Goal: Task Accomplishment & Management: Manage account settings

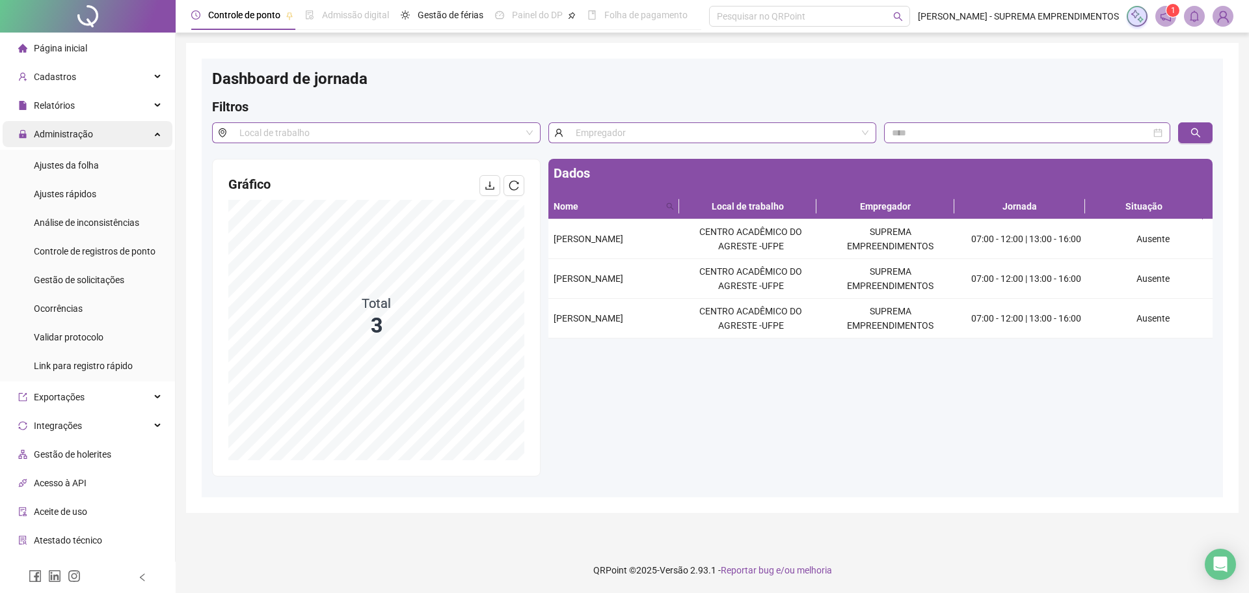
click at [78, 130] on span "Administração" at bounding box center [63, 134] width 59 height 10
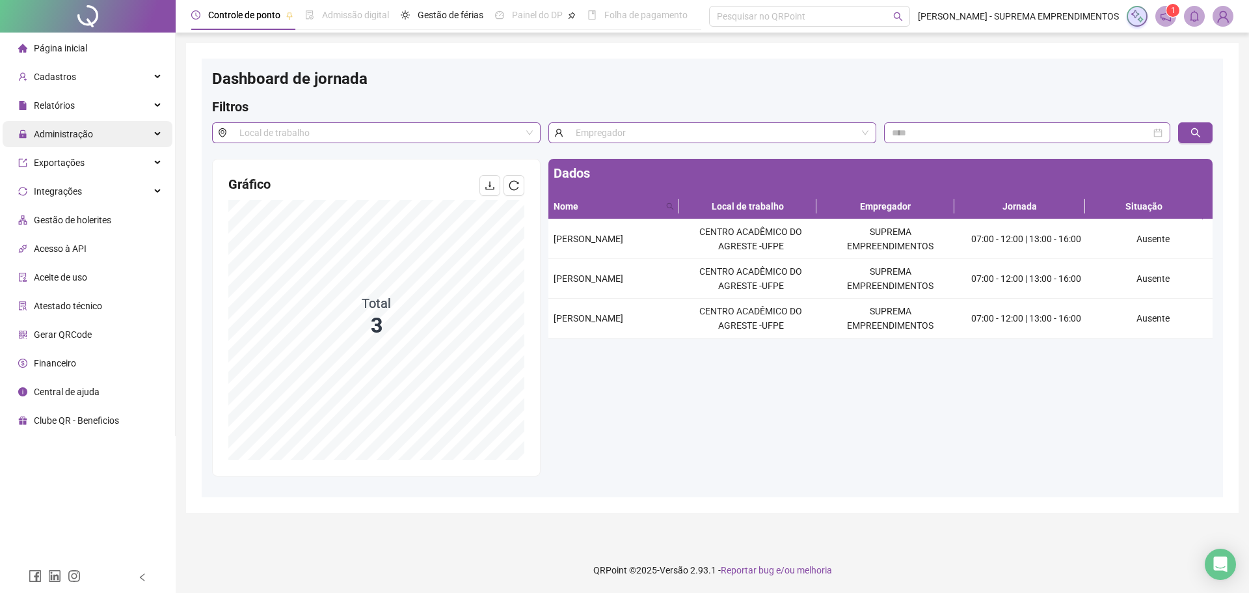
click at [78, 130] on span "Administração" at bounding box center [63, 134] width 59 height 10
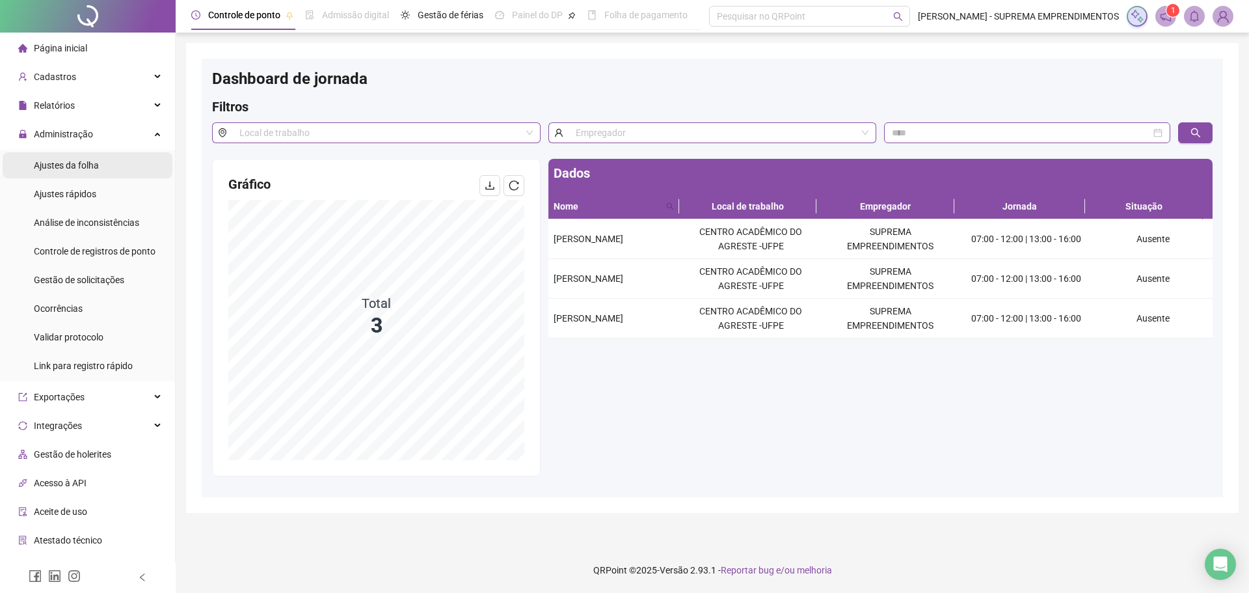
click at [79, 164] on span "Ajustes da folha" at bounding box center [66, 165] width 65 height 10
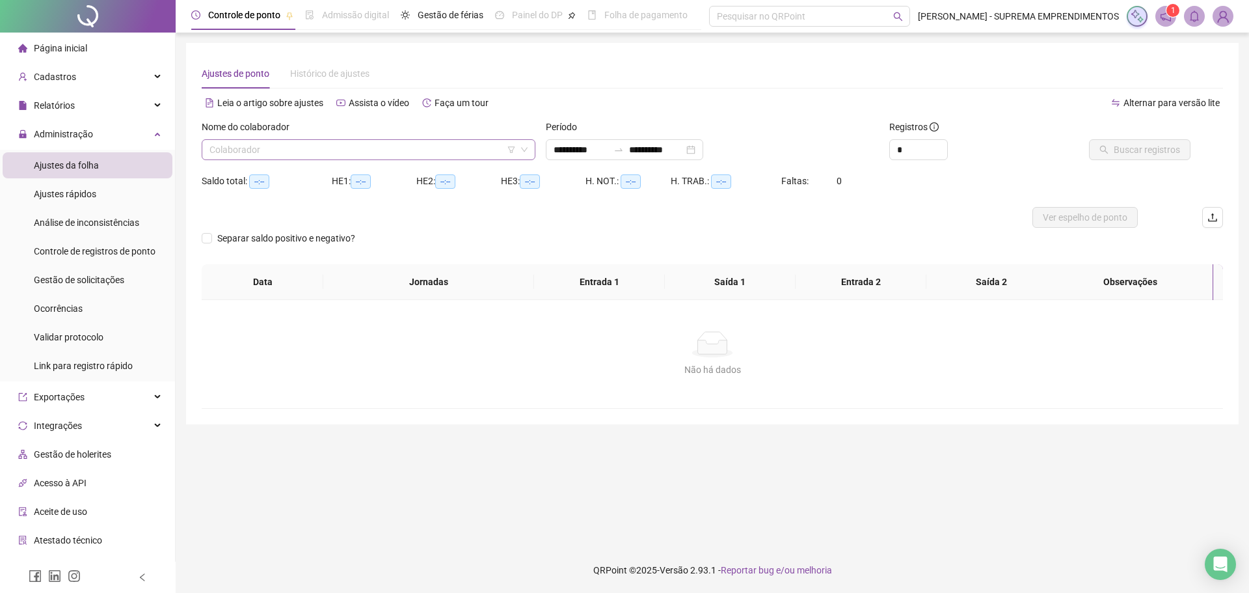
click at [358, 150] on input "search" at bounding box center [362, 150] width 306 height 20
type input "**********"
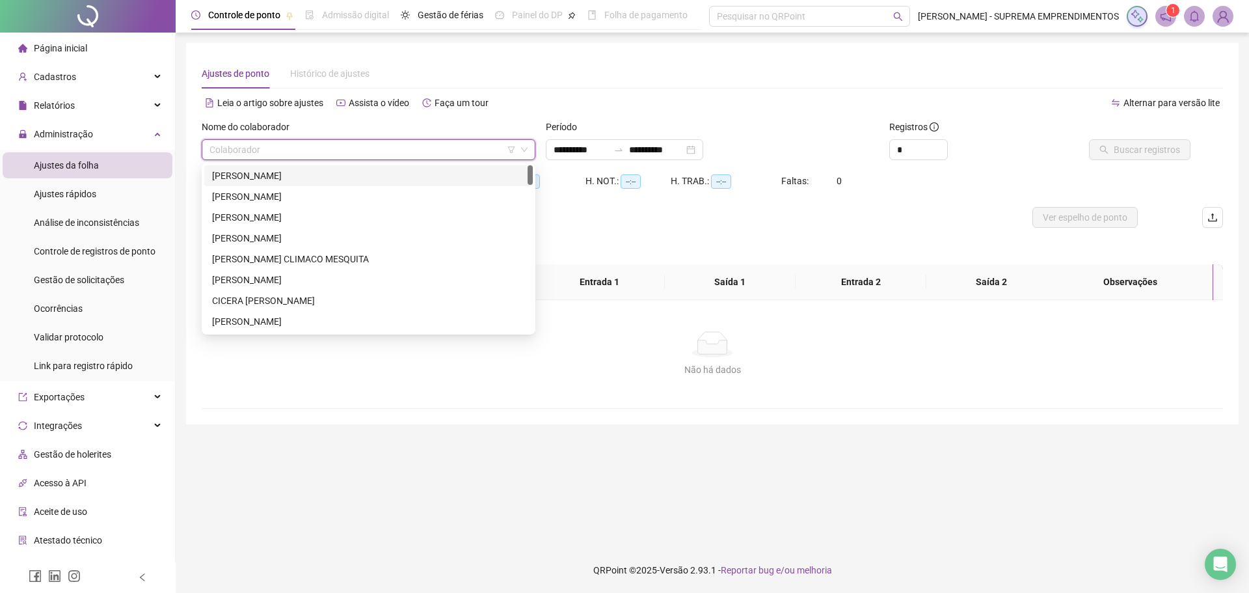
type input "*"
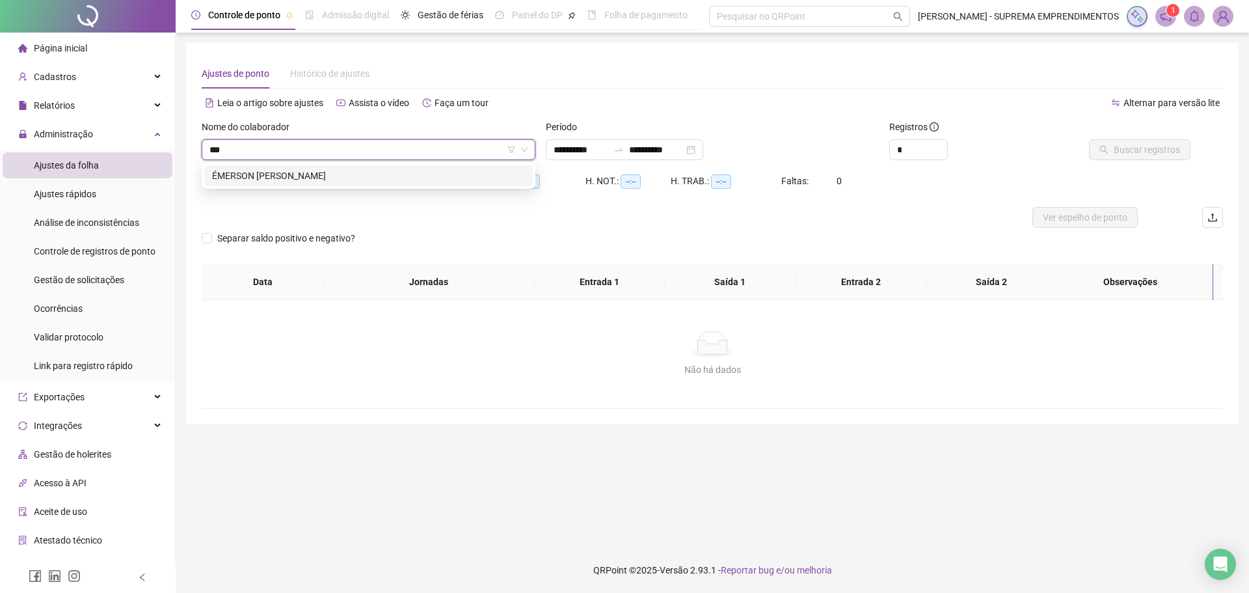
type input "****"
click at [347, 178] on div "ÉMERSON [PERSON_NAME]" at bounding box center [368, 175] width 313 height 14
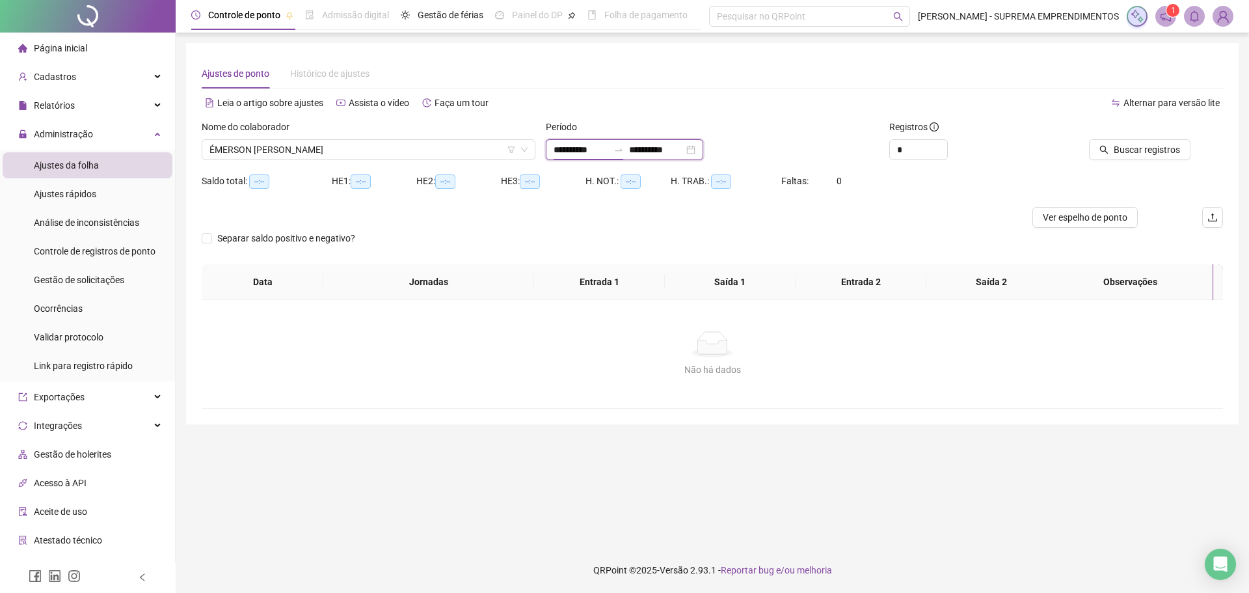
click at [592, 146] on input "**********" at bounding box center [581, 149] width 55 height 14
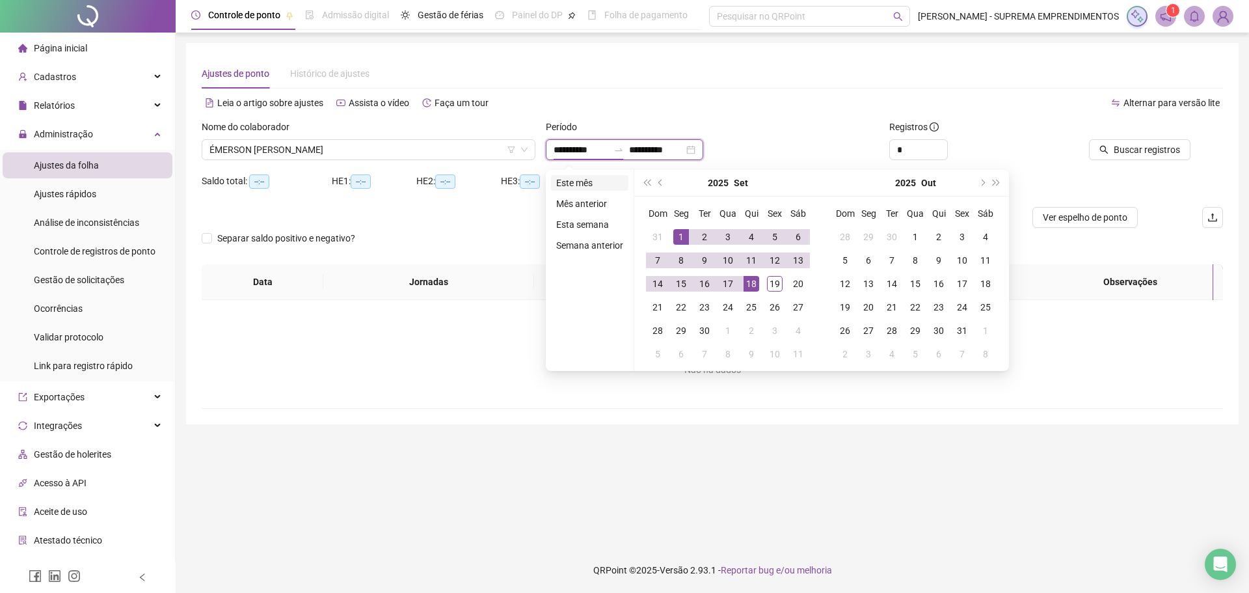
type input "**********"
click at [569, 185] on li "Este mês" at bounding box center [589, 183] width 77 height 16
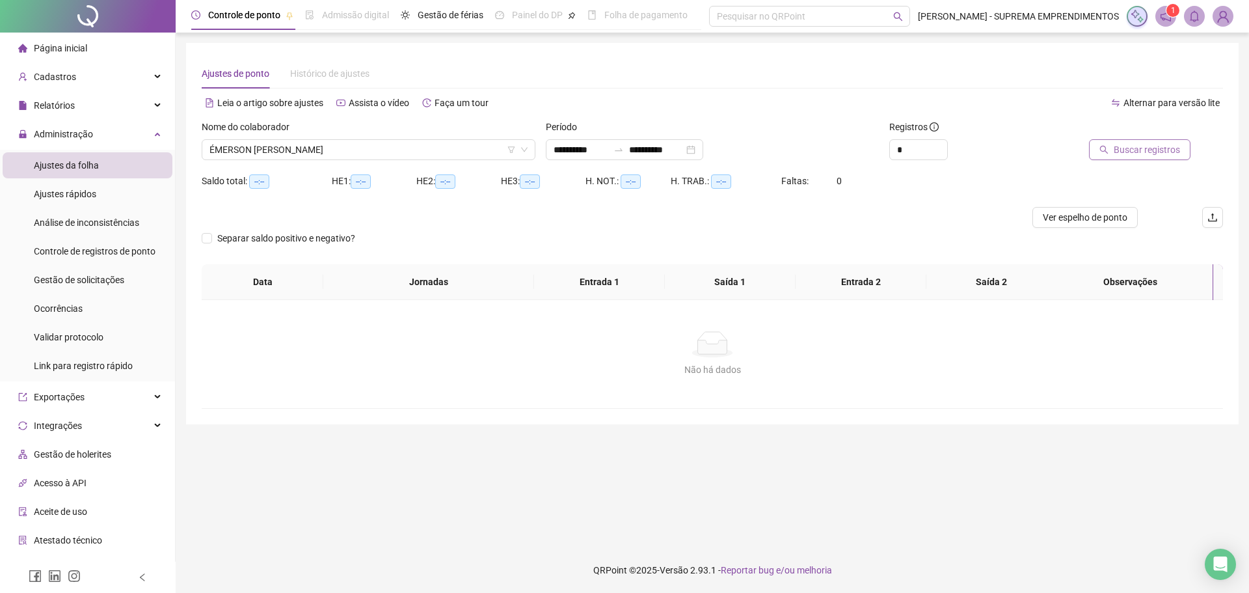
click at [1161, 151] on span "Buscar registros" at bounding box center [1147, 149] width 66 height 14
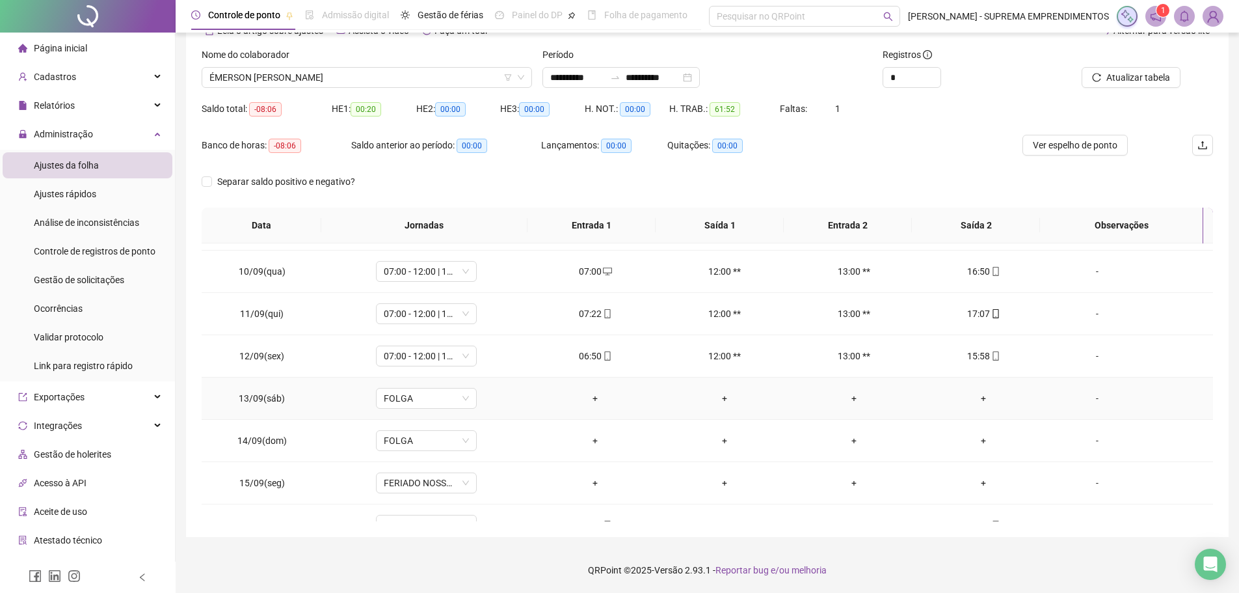
scroll to position [187, 0]
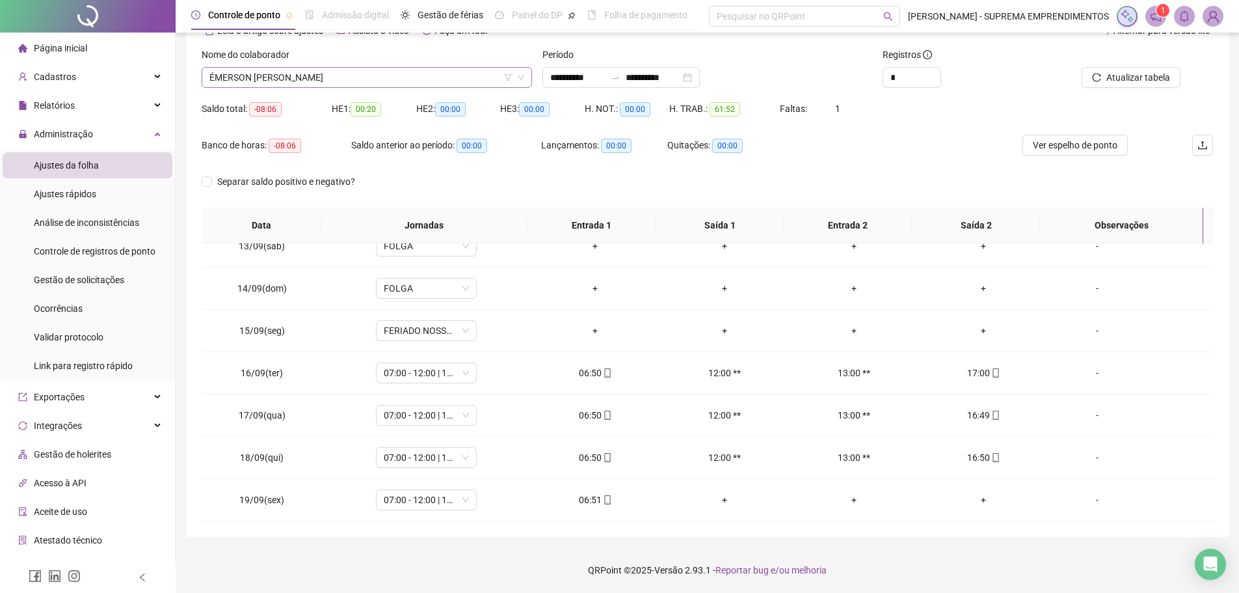
click at [382, 68] on span "ÉMERSON [PERSON_NAME]" at bounding box center [366, 78] width 315 height 20
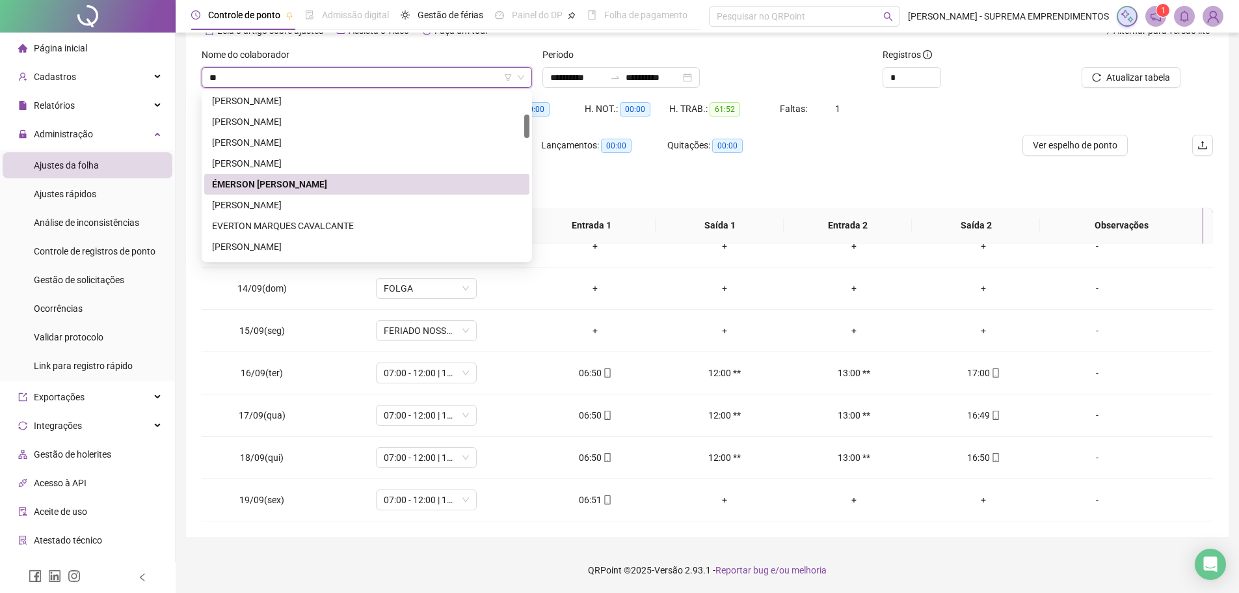
scroll to position [0, 0]
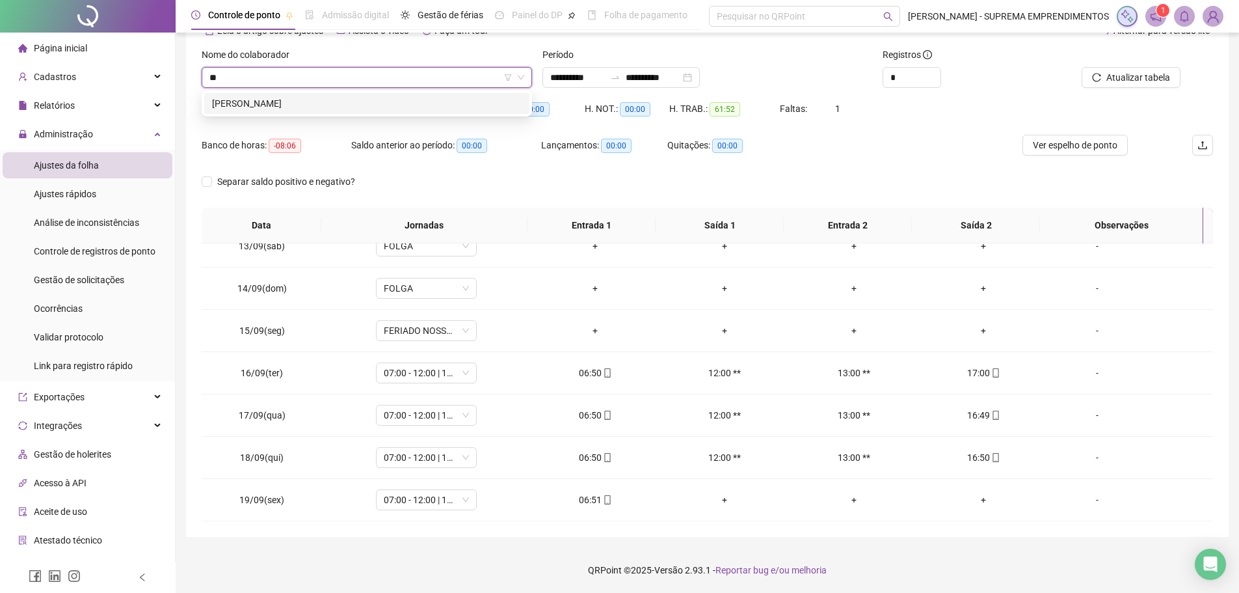
type input "***"
click at [322, 101] on div "[PERSON_NAME]" at bounding box center [367, 103] width 310 height 14
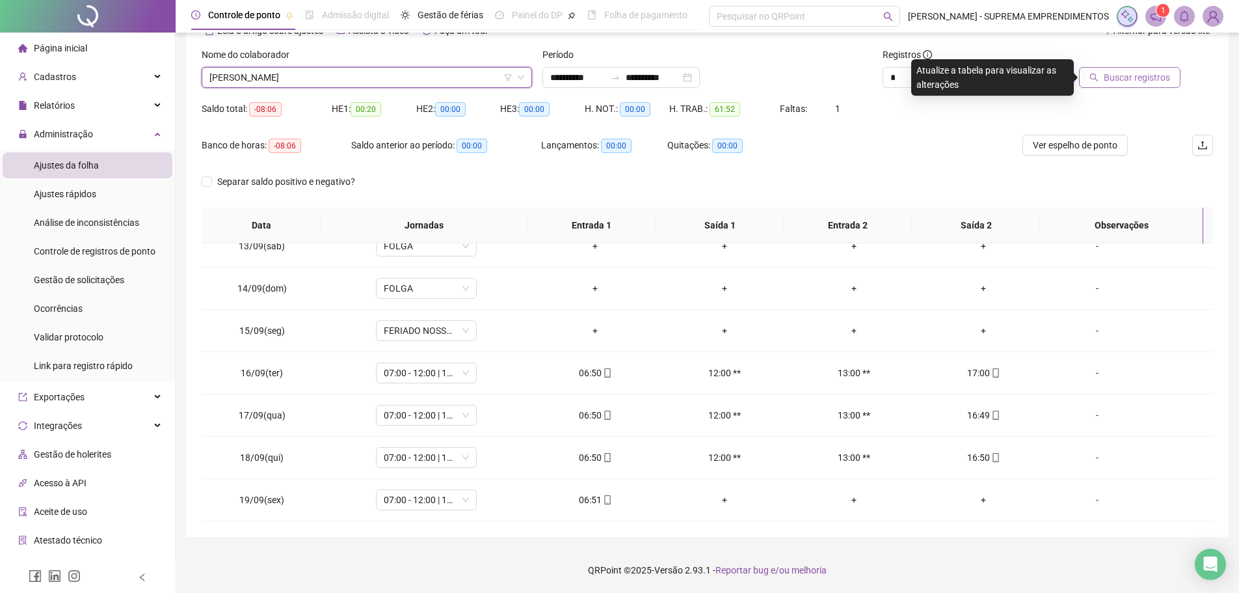
click at [1162, 73] on span "Buscar registros" at bounding box center [1137, 77] width 66 height 14
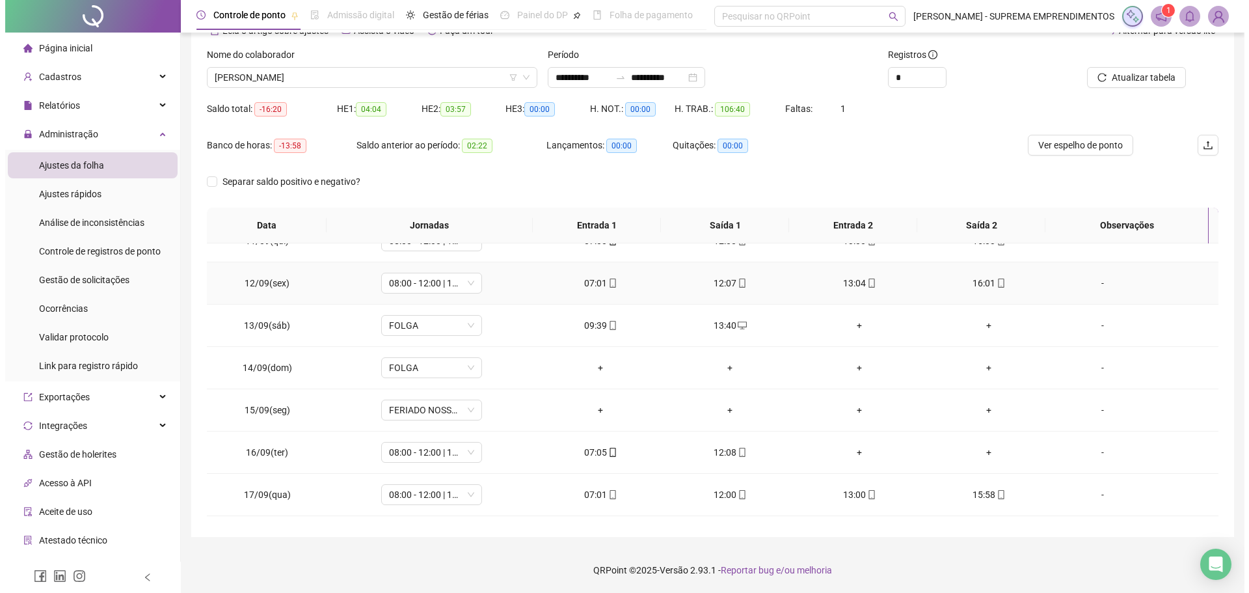
scroll to position [526, 0]
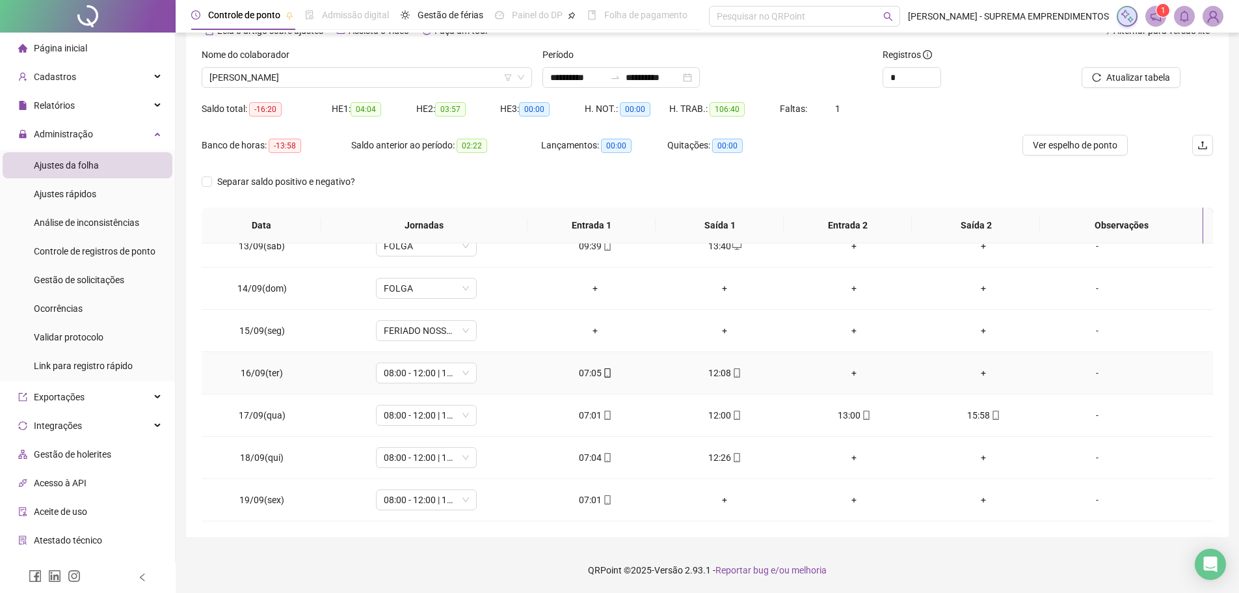
click at [846, 371] on div "+" at bounding box center [854, 373] width 109 height 14
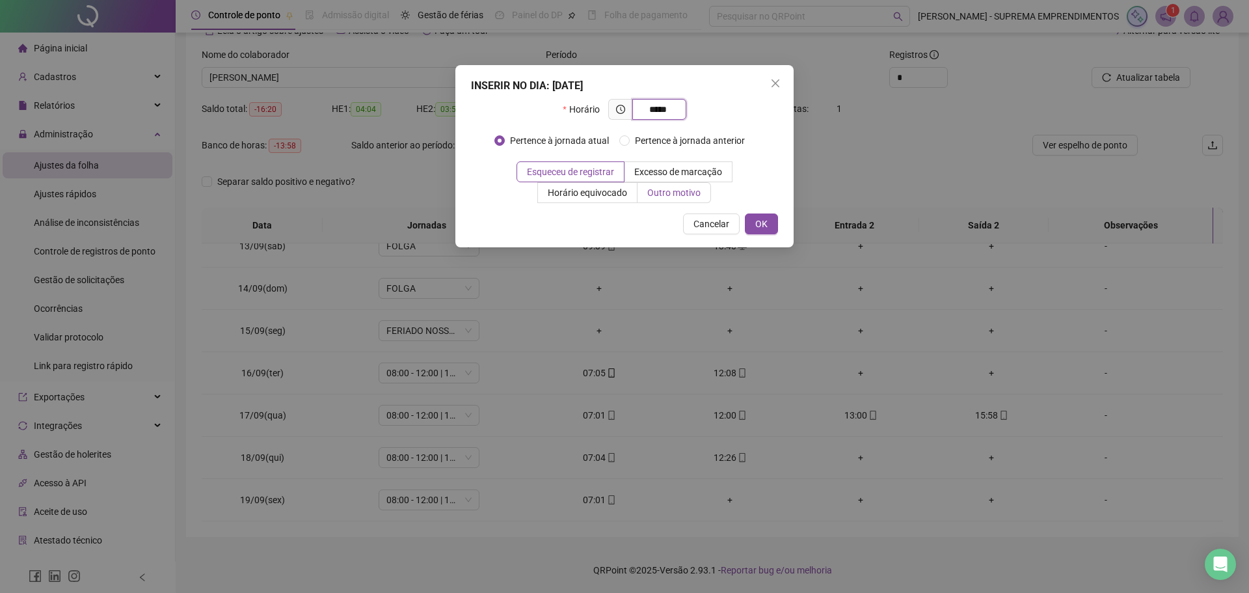
type input "*****"
click at [689, 193] on span "Outro motivo" at bounding box center [673, 192] width 53 height 10
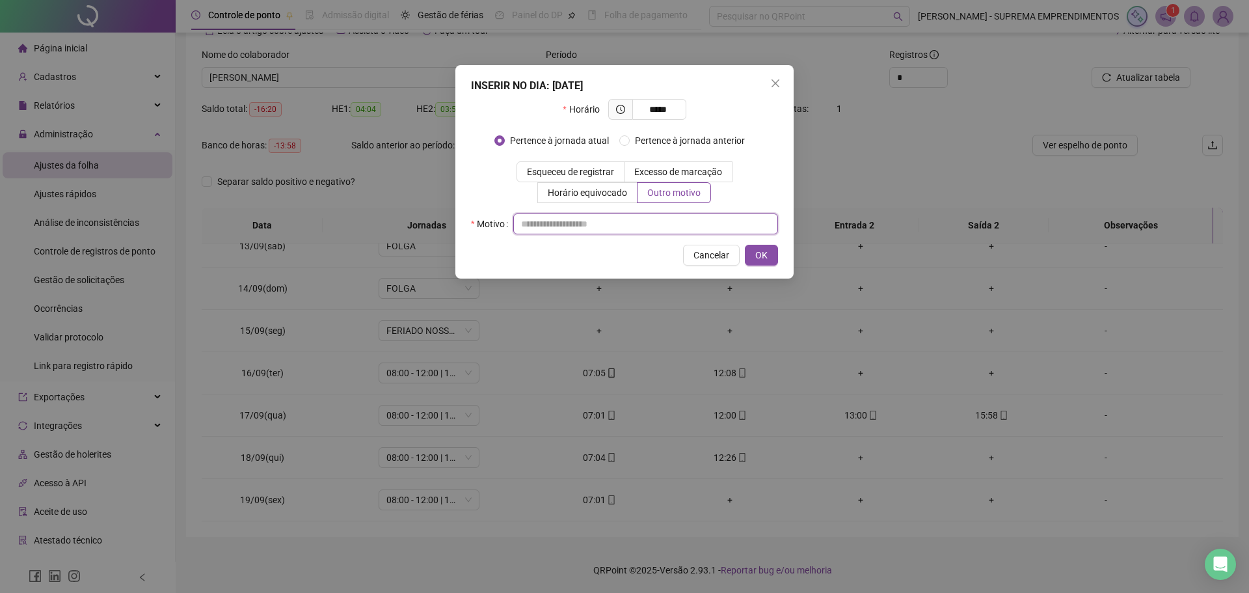
click at [596, 227] on input "text" at bounding box center [645, 223] width 265 height 21
type input "*"
click at [759, 250] on span "OK" at bounding box center [761, 255] width 12 height 14
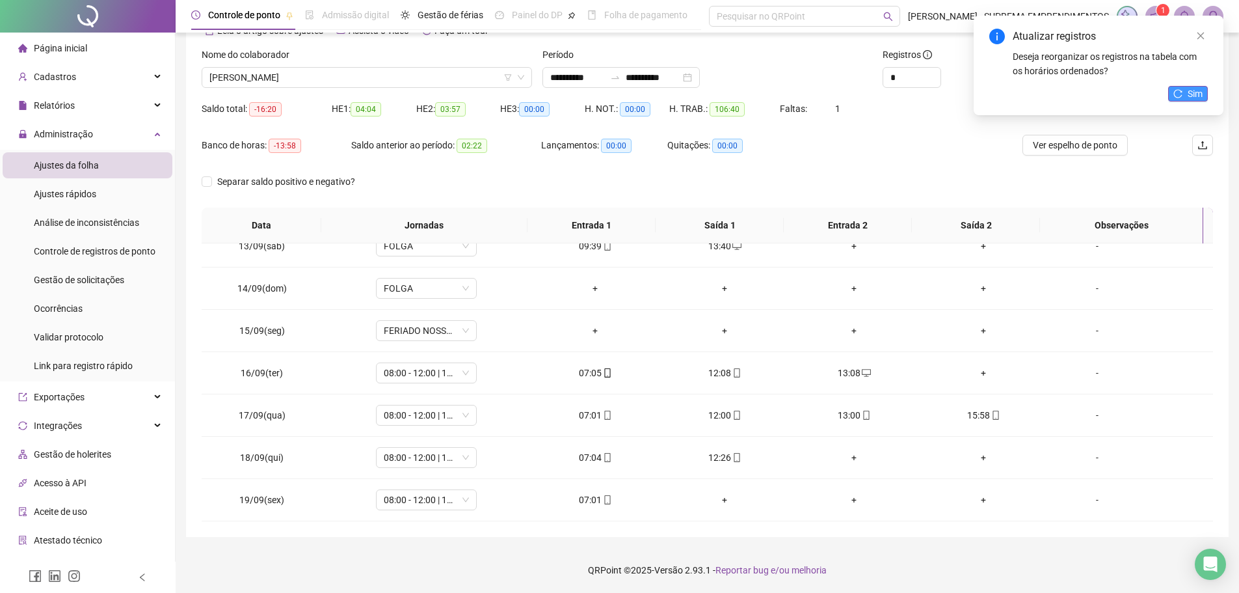
click at [1198, 87] on span "Sim" at bounding box center [1195, 94] width 15 height 14
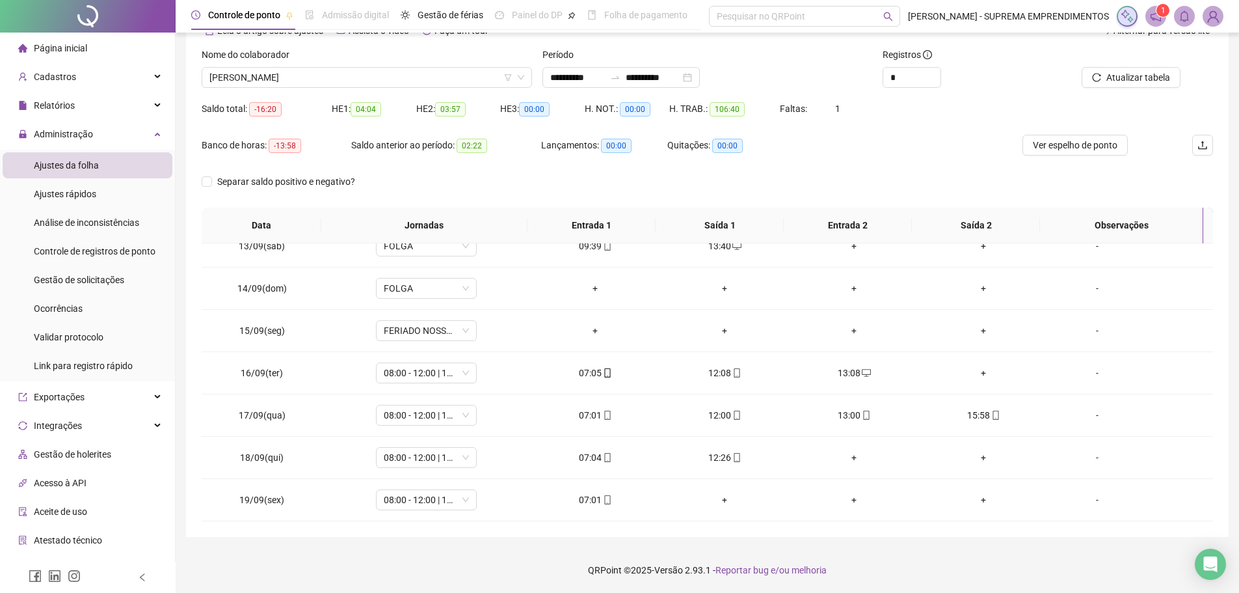
click at [1162, 81] on span "Atualizar tabela" at bounding box center [1138, 77] width 64 height 14
click at [974, 373] on div "+" at bounding box center [983, 373] width 109 height 14
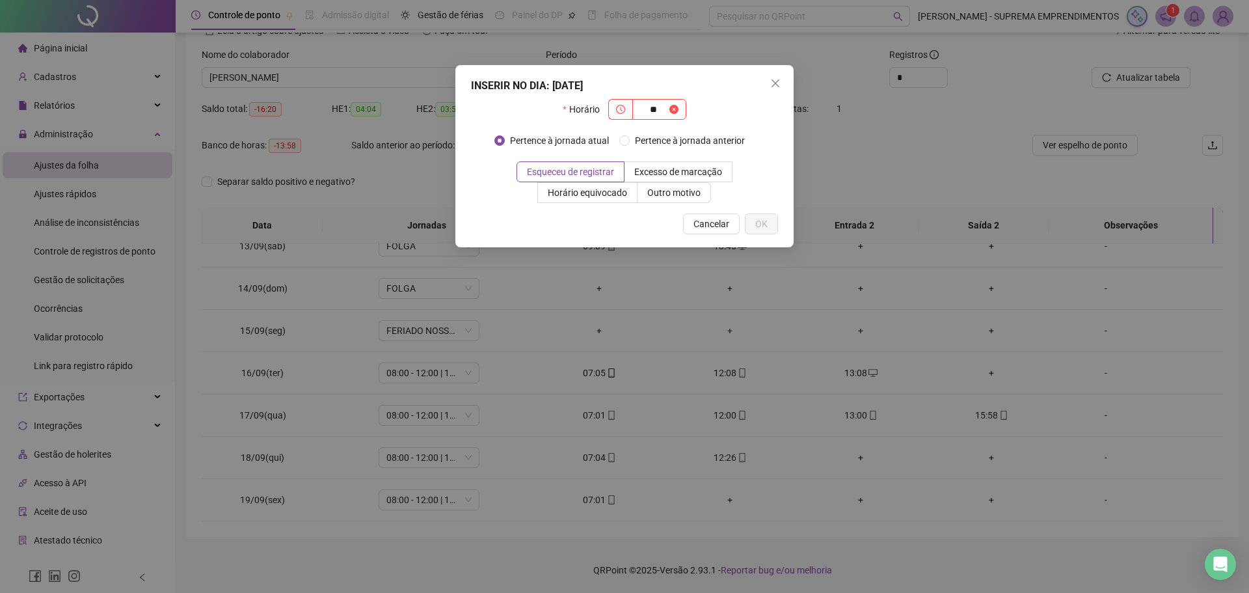
type input "*"
type input "*****"
click at [676, 196] on span "Outro motivo" at bounding box center [673, 192] width 53 height 10
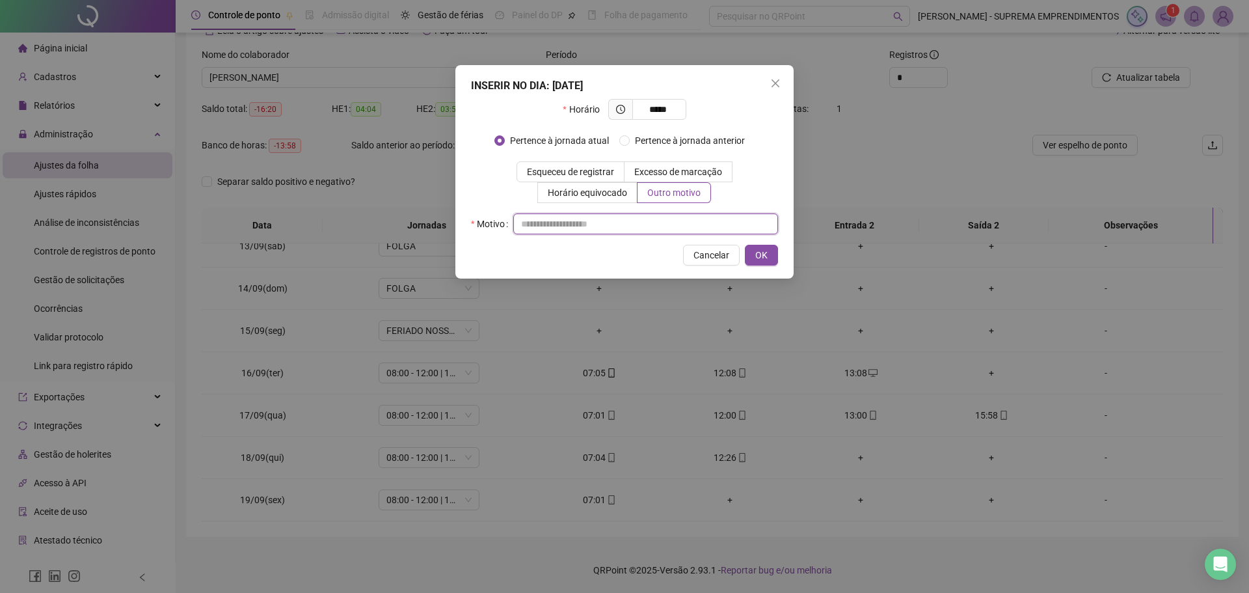
click at [557, 228] on input "text" at bounding box center [645, 223] width 265 height 21
type input "*"
click at [766, 252] on span "OK" at bounding box center [761, 255] width 12 height 14
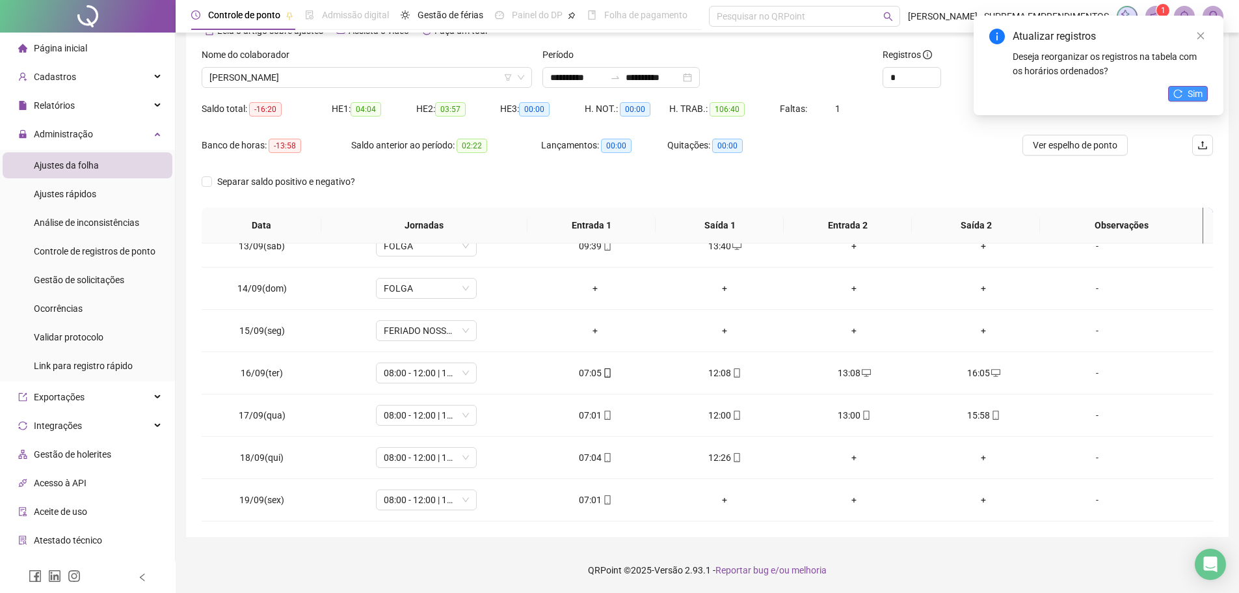
click at [1201, 92] on span "Sim" at bounding box center [1195, 94] width 15 height 14
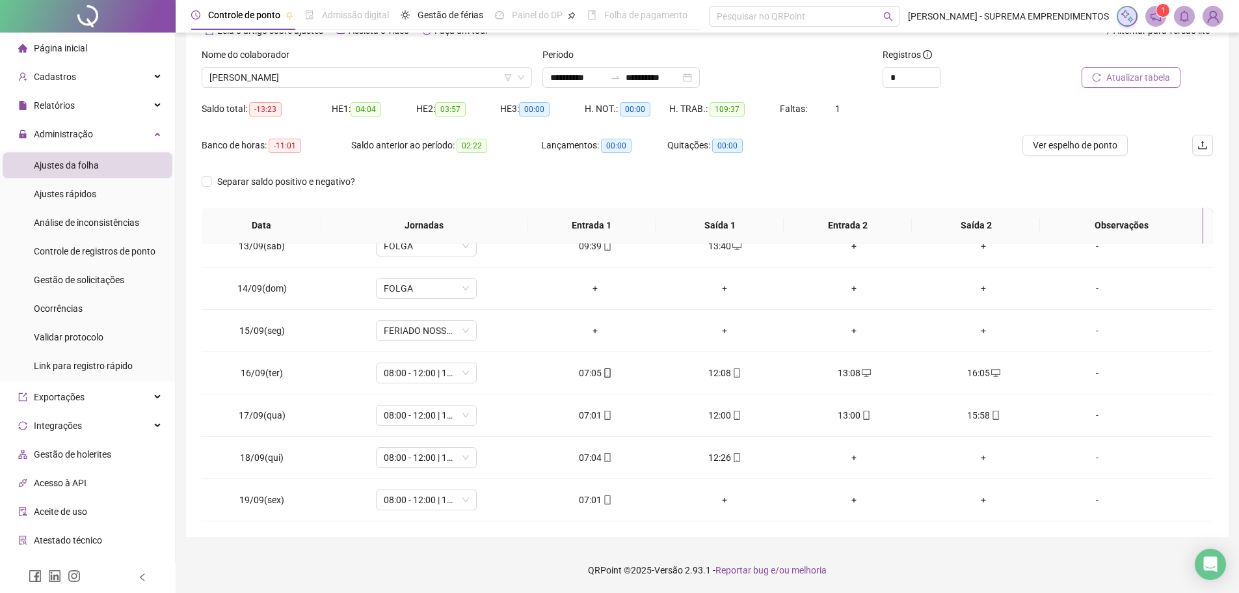
click at [1141, 80] on span "Atualizar tabela" at bounding box center [1138, 77] width 64 height 14
click at [847, 453] on div "+" at bounding box center [854, 457] width 109 height 14
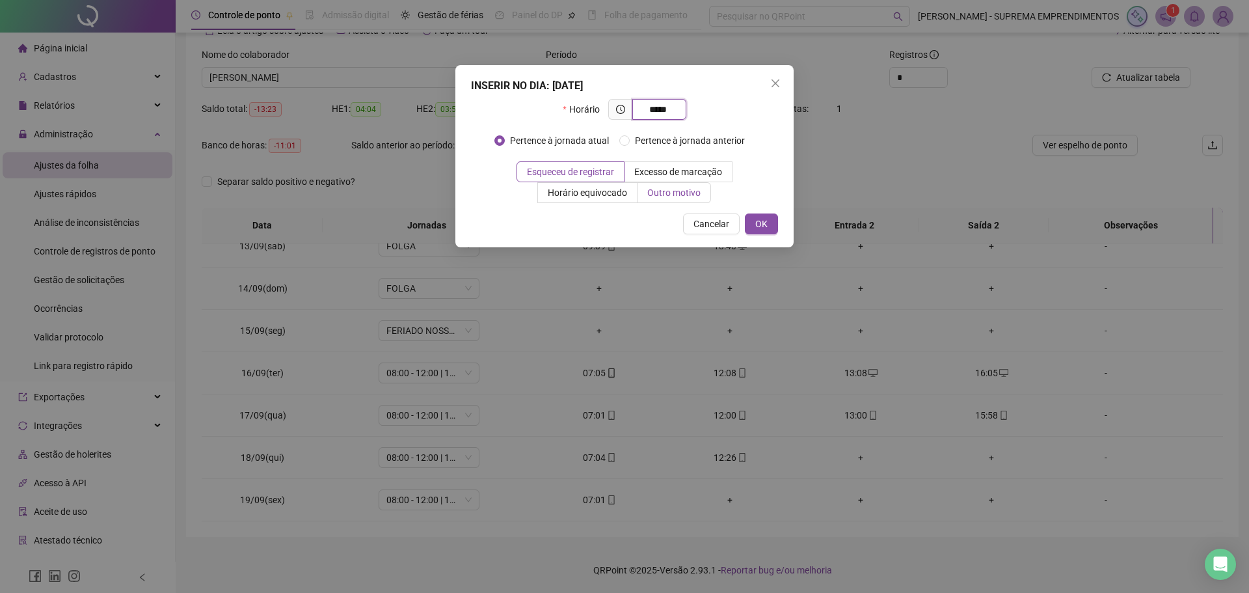
type input "*****"
click at [672, 194] on span "Outro motivo" at bounding box center [673, 192] width 53 height 10
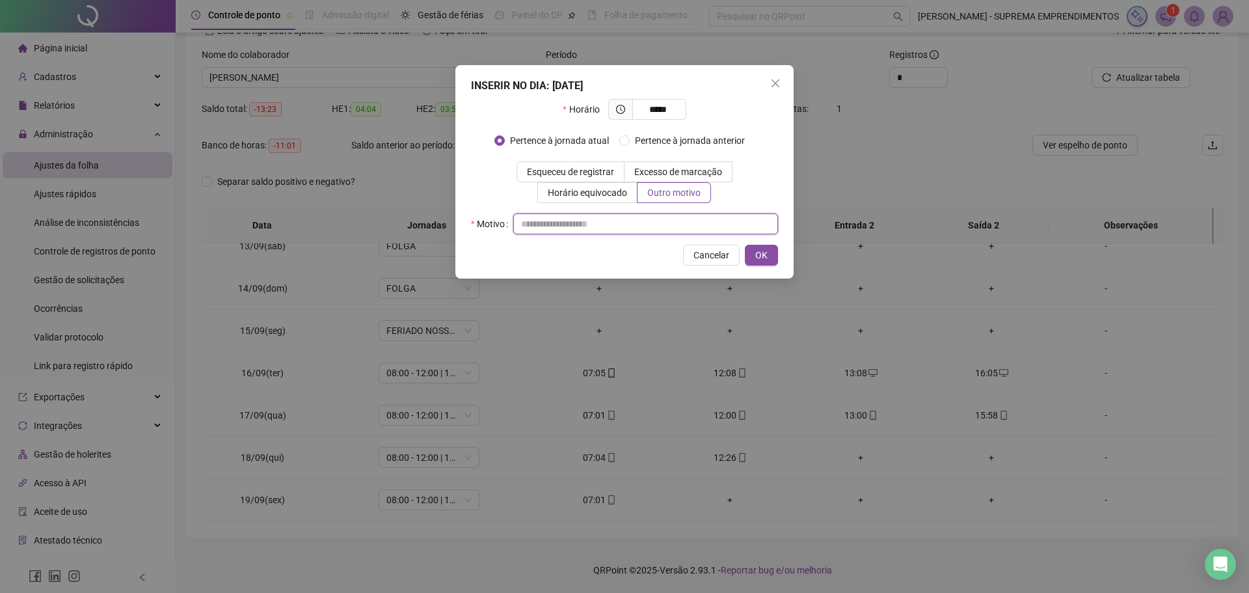
click at [569, 224] on input "text" at bounding box center [645, 223] width 265 height 21
type input "*"
click at [752, 250] on button "OK" at bounding box center [761, 255] width 33 height 21
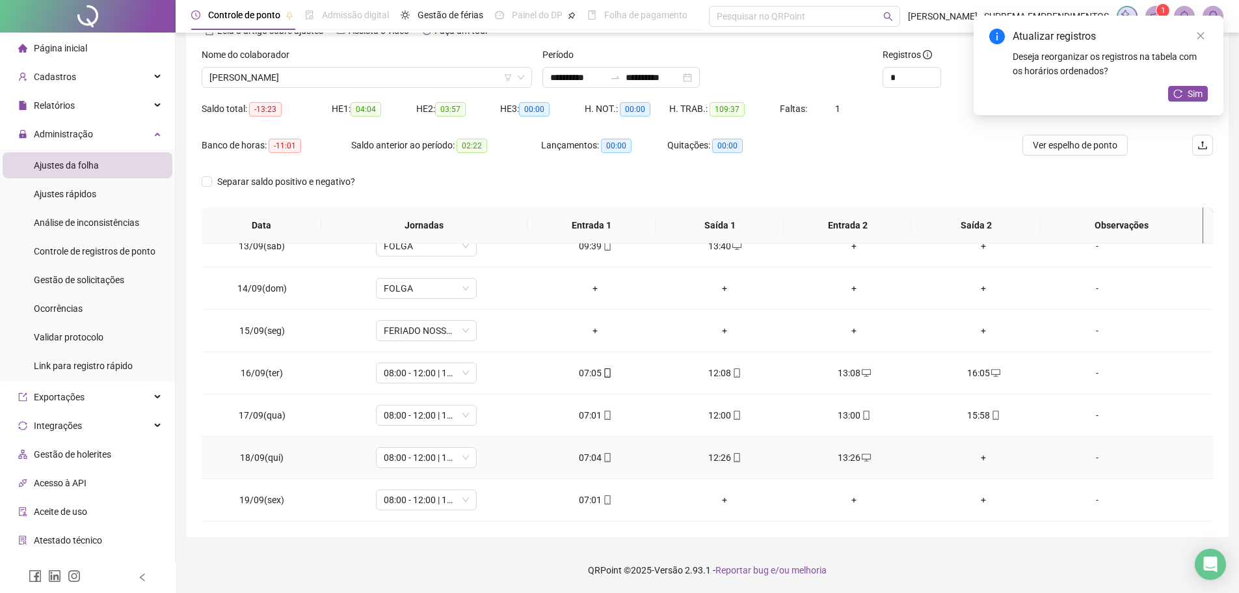
click at [973, 451] on div "+" at bounding box center [983, 457] width 109 height 14
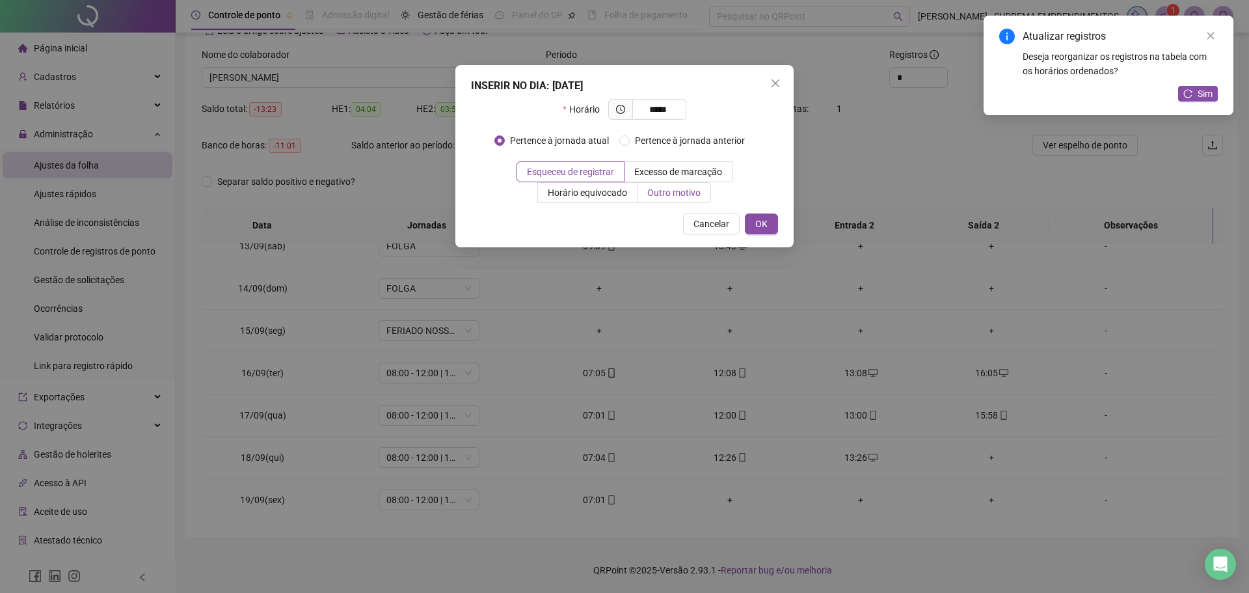
type input "*****"
click at [672, 200] on label "Outro motivo" at bounding box center [673, 192] width 73 height 21
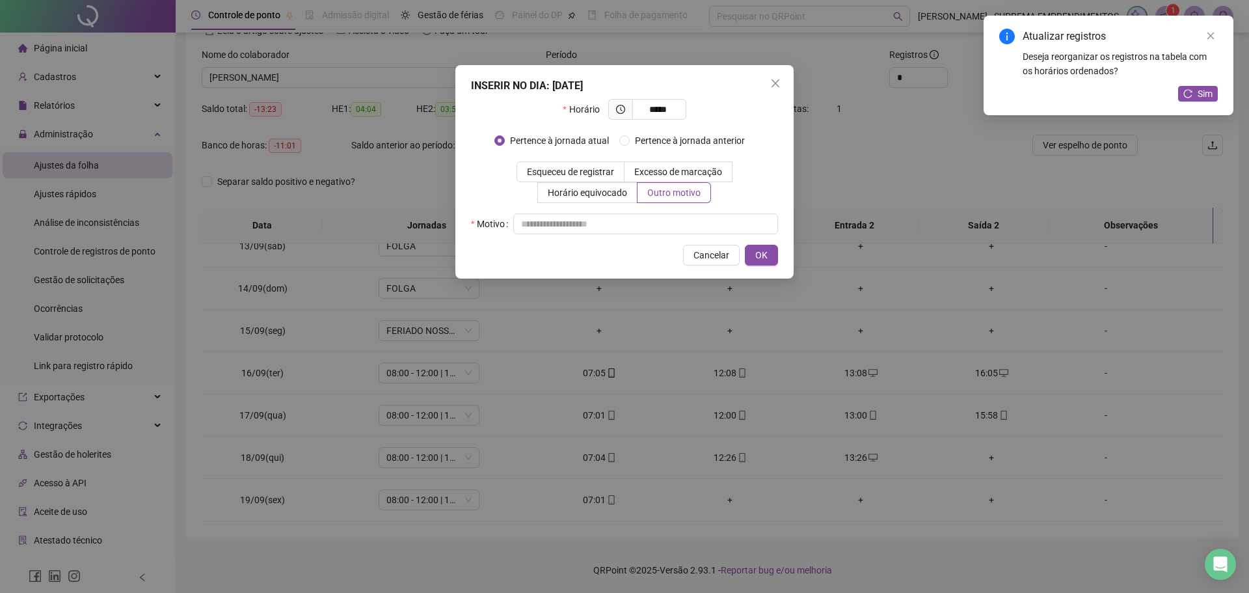
click at [602, 213] on div "Horário ***** Pertence à jornada atual [GEOGRAPHIC_DATA] à jornada anterior Esq…" at bounding box center [624, 166] width 307 height 135
click at [596, 215] on input "text" at bounding box center [645, 223] width 265 height 21
type input "*"
click at [764, 253] on span "OK" at bounding box center [761, 255] width 12 height 14
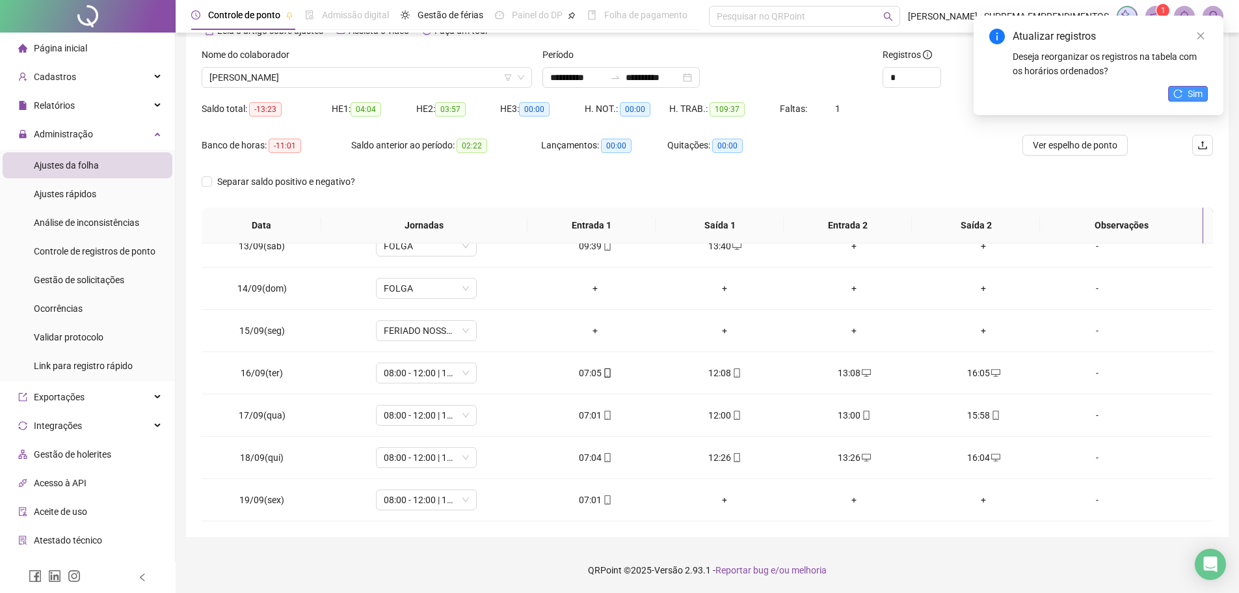
click at [1199, 92] on span "Sim" at bounding box center [1195, 94] width 15 height 14
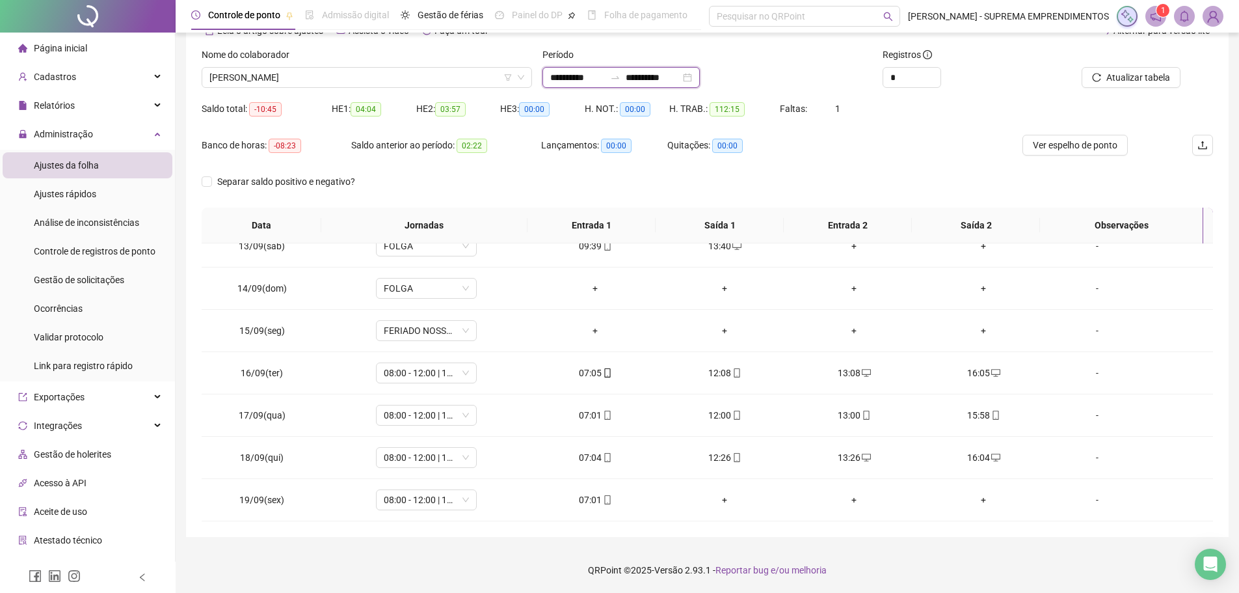
click at [663, 81] on input "**********" at bounding box center [653, 77] width 55 height 14
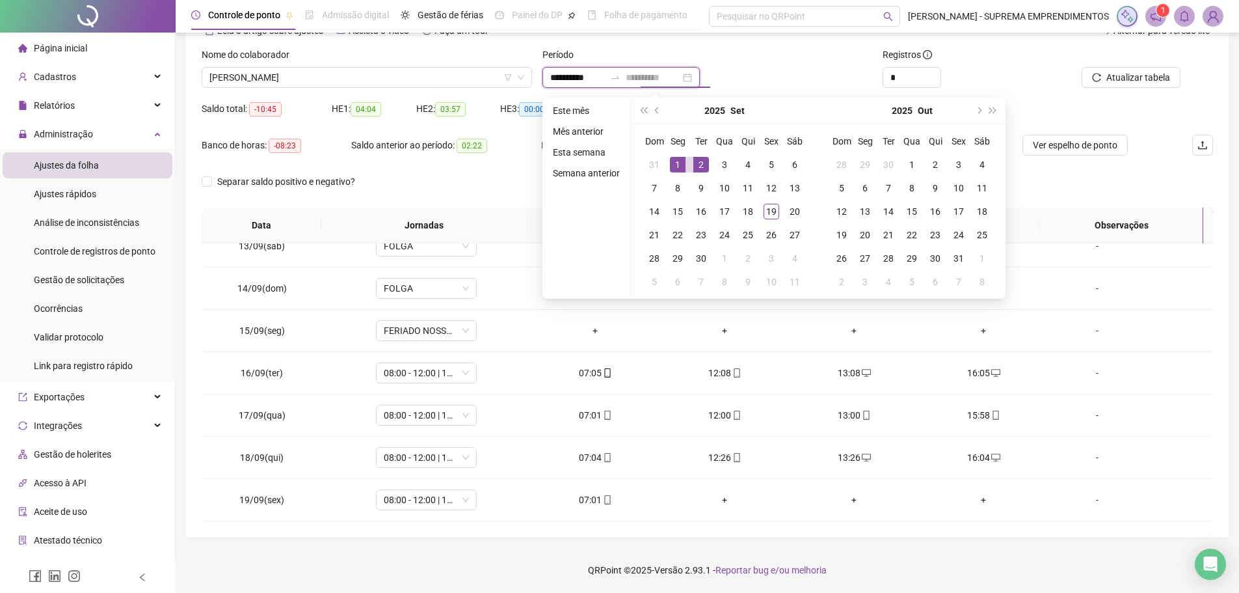
type input "**********"
click at [676, 164] on div "1" at bounding box center [678, 165] width 16 height 16
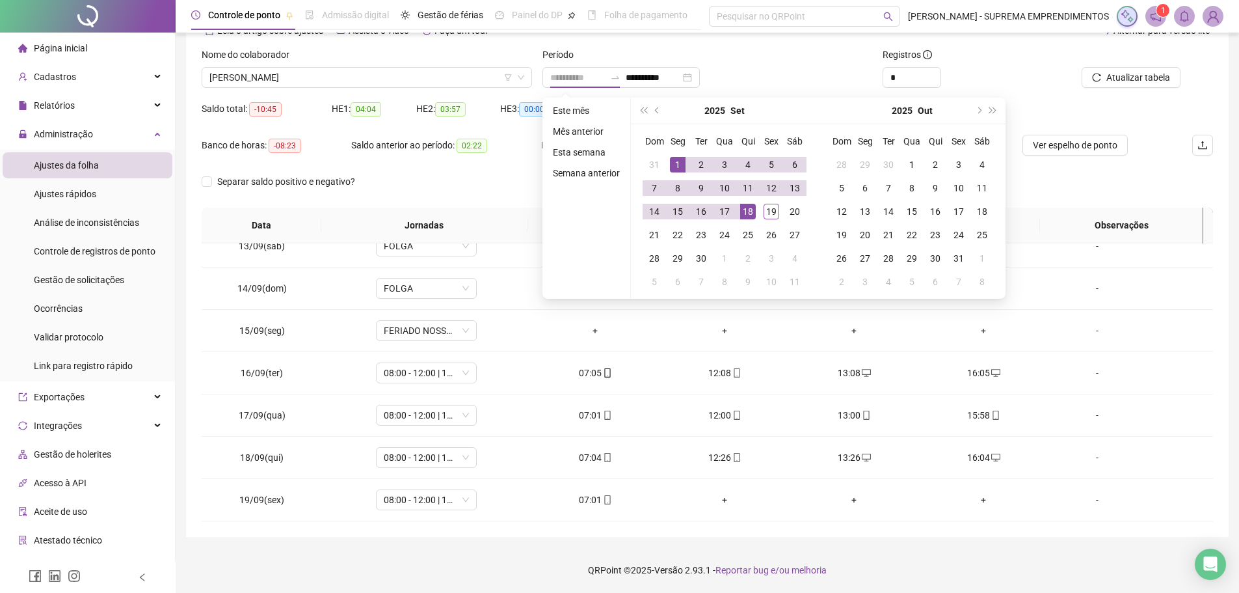
click at [752, 211] on div "18" at bounding box center [748, 212] width 16 height 16
type input "**********"
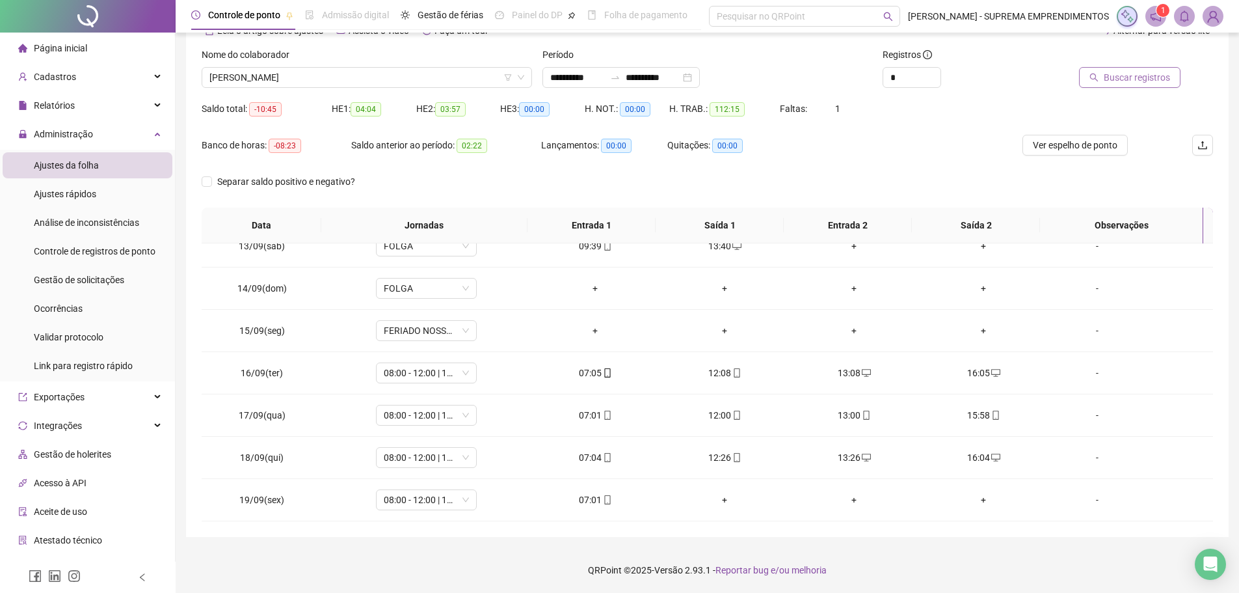
click at [1134, 80] on span "Buscar registros" at bounding box center [1137, 77] width 66 height 14
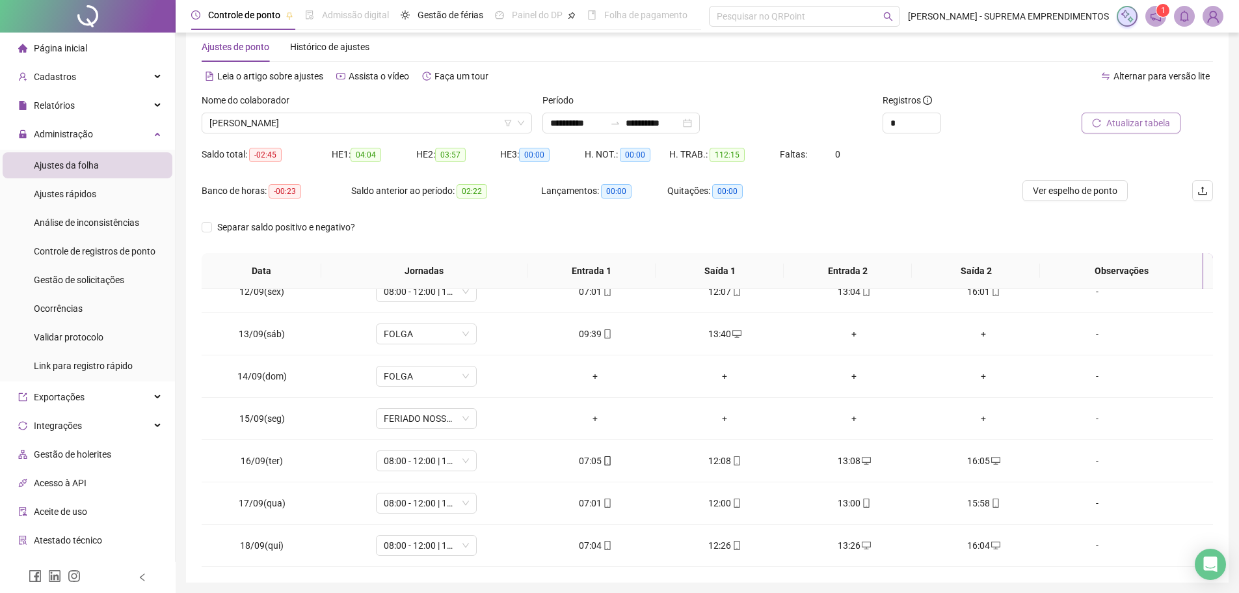
scroll to position [0, 0]
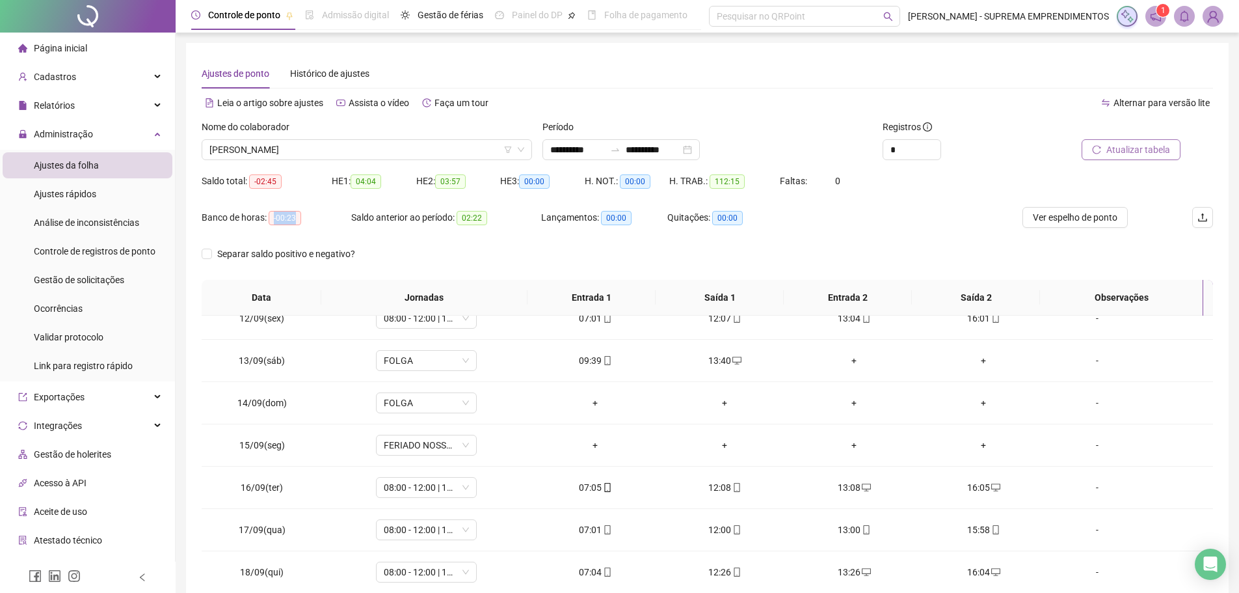
drag, startPoint x: 273, startPoint y: 213, endPoint x: 299, endPoint y: 213, distance: 26.0
click at [299, 213] on span "-00:23" at bounding box center [285, 218] width 33 height 14
click at [312, 209] on div "Banco de horas: -00:23" at bounding box center [277, 217] width 150 height 21
drag, startPoint x: 258, startPoint y: 215, endPoint x: 308, endPoint y: 209, distance: 49.8
click at [300, 219] on div "Banco de horas: -00:23" at bounding box center [277, 217] width 150 height 15
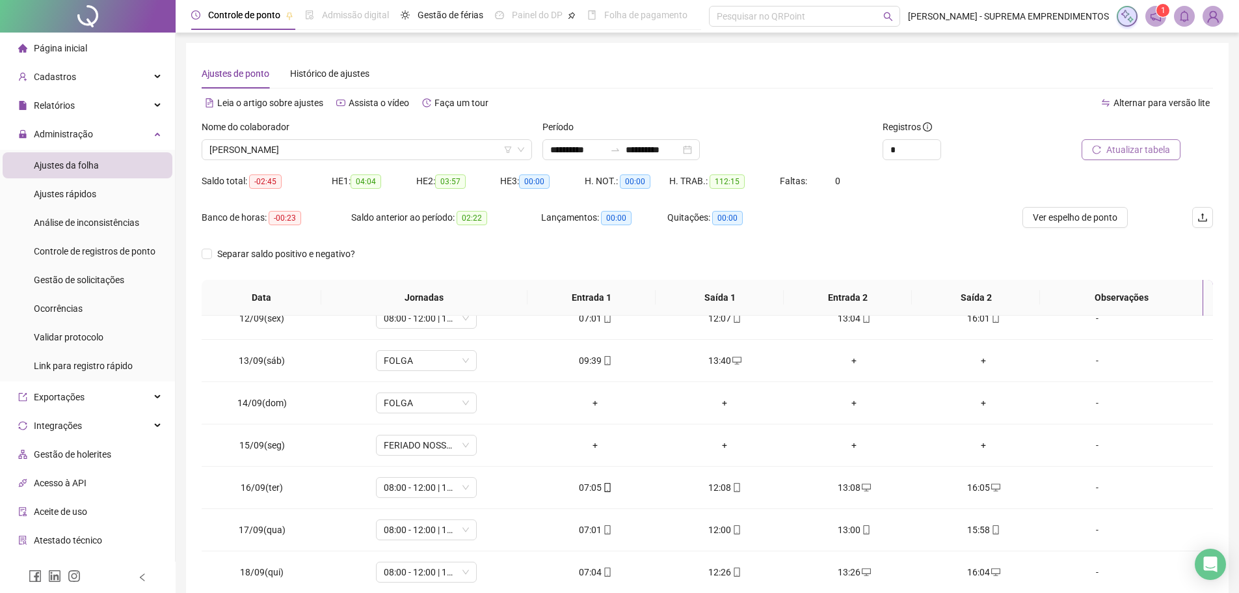
click at [319, 189] on div "Saldo total: -02:45" at bounding box center [267, 180] width 130 height 21
click at [82, 53] on span "Página inicial" at bounding box center [60, 48] width 53 height 10
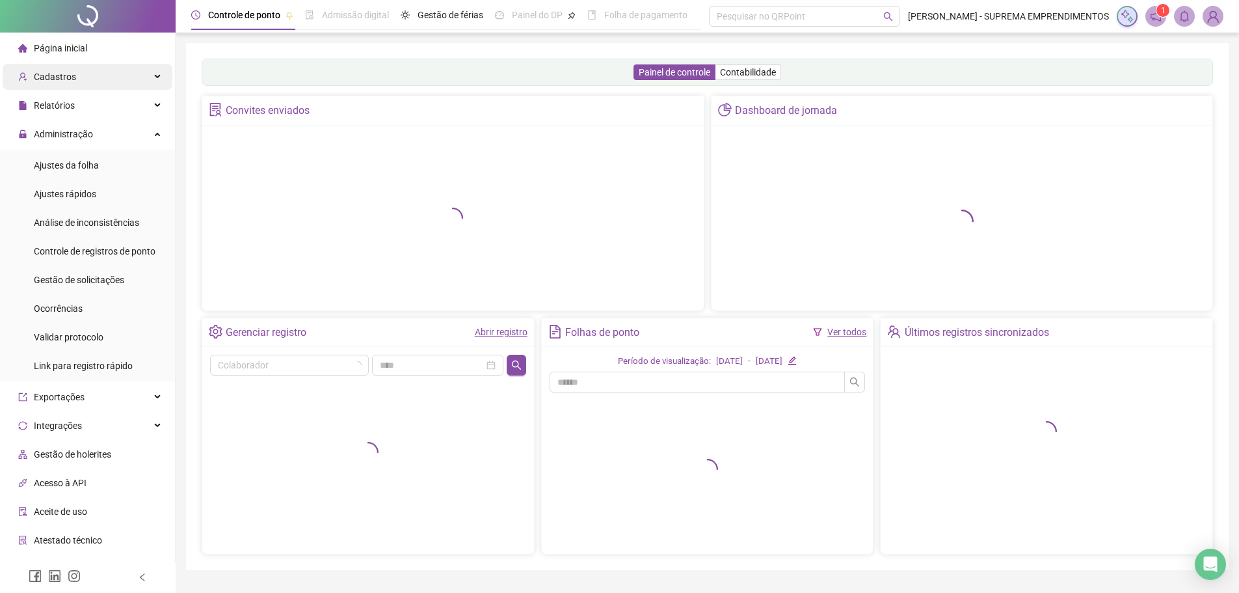
click at [76, 79] on div "Cadastros" at bounding box center [88, 77] width 170 height 26
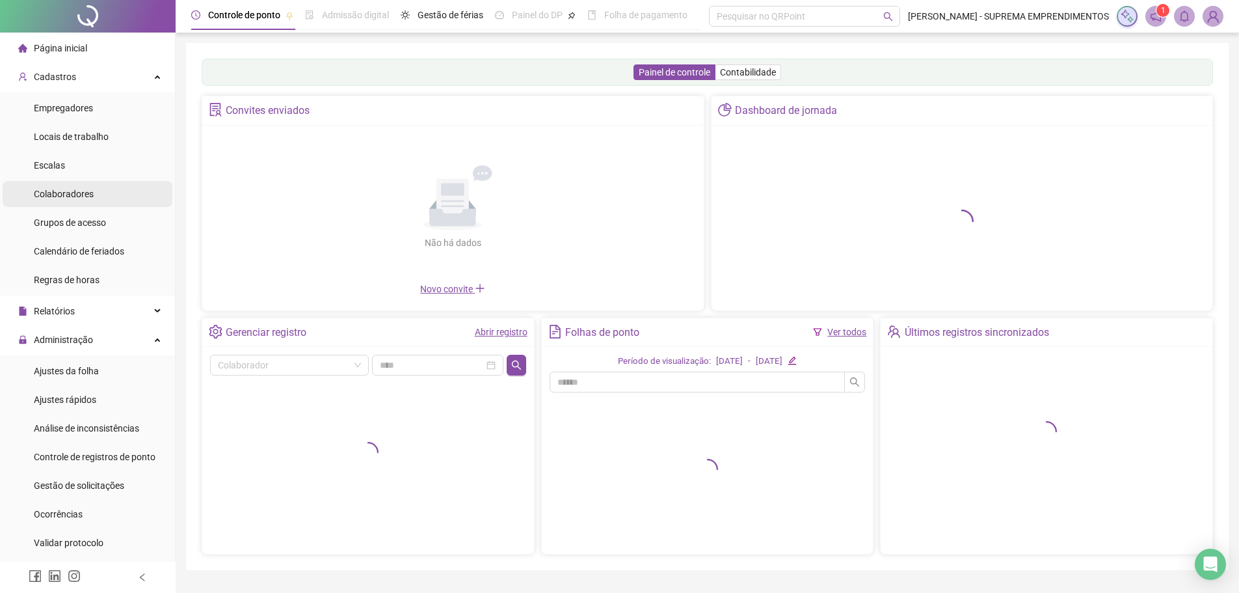
click at [83, 196] on span "Colaboradores" at bounding box center [64, 194] width 60 height 10
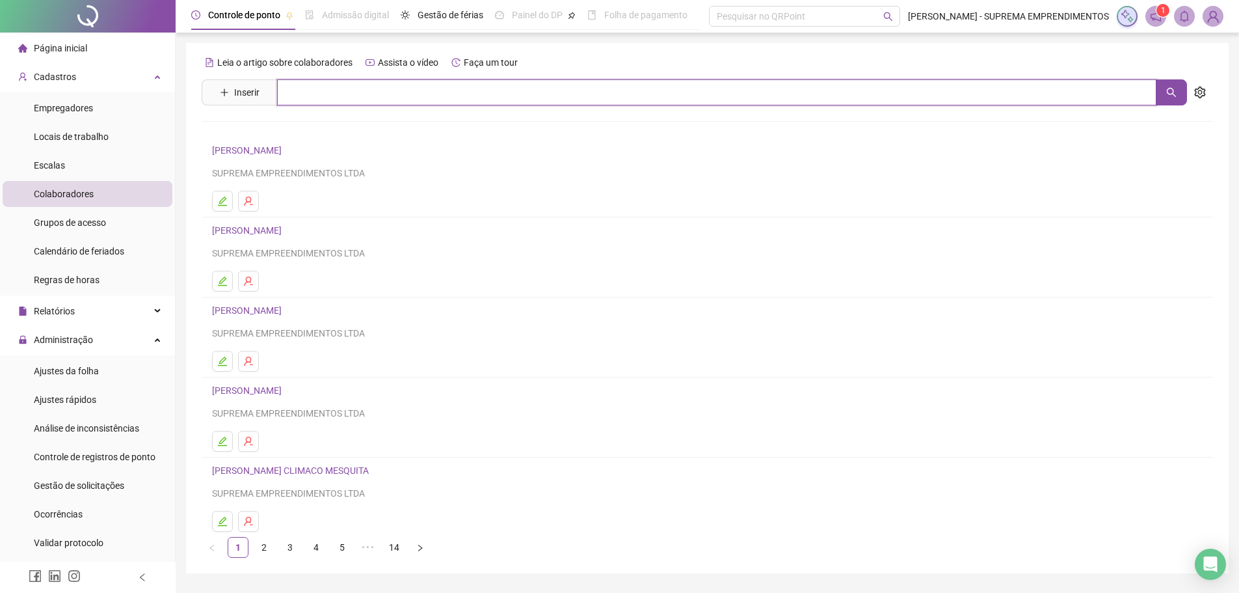
click at [332, 94] on input "text" at bounding box center [716, 92] width 879 height 26
type input "*******"
click at [278, 133] on link "[PERSON_NAME]" at bounding box center [261, 131] width 70 height 10
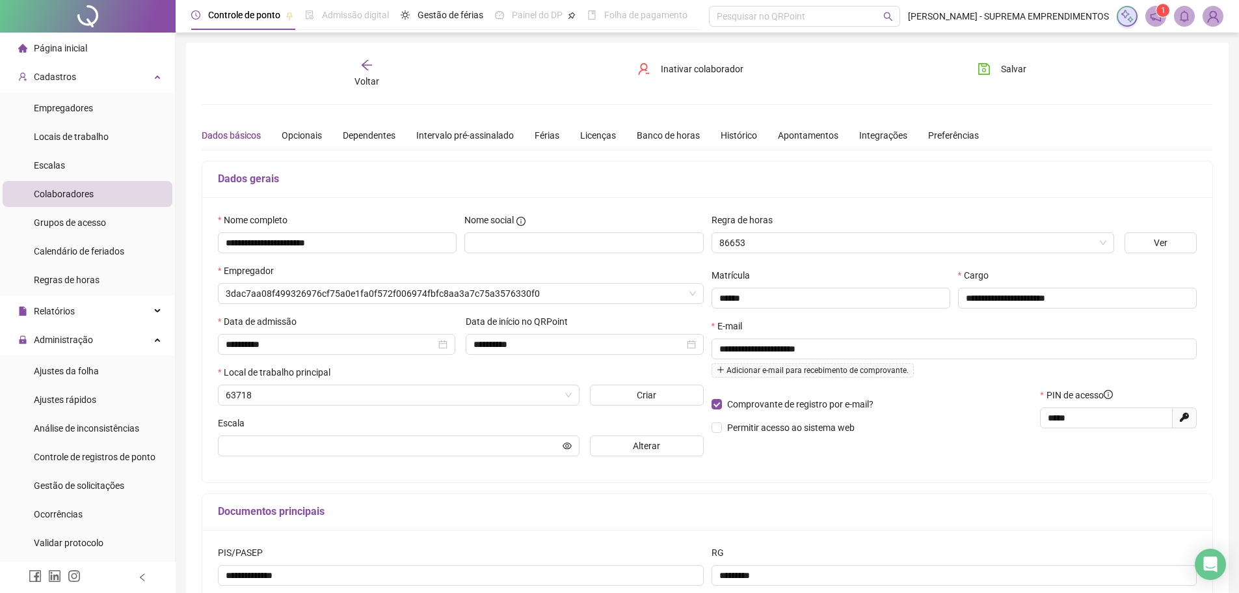
type input "*********"
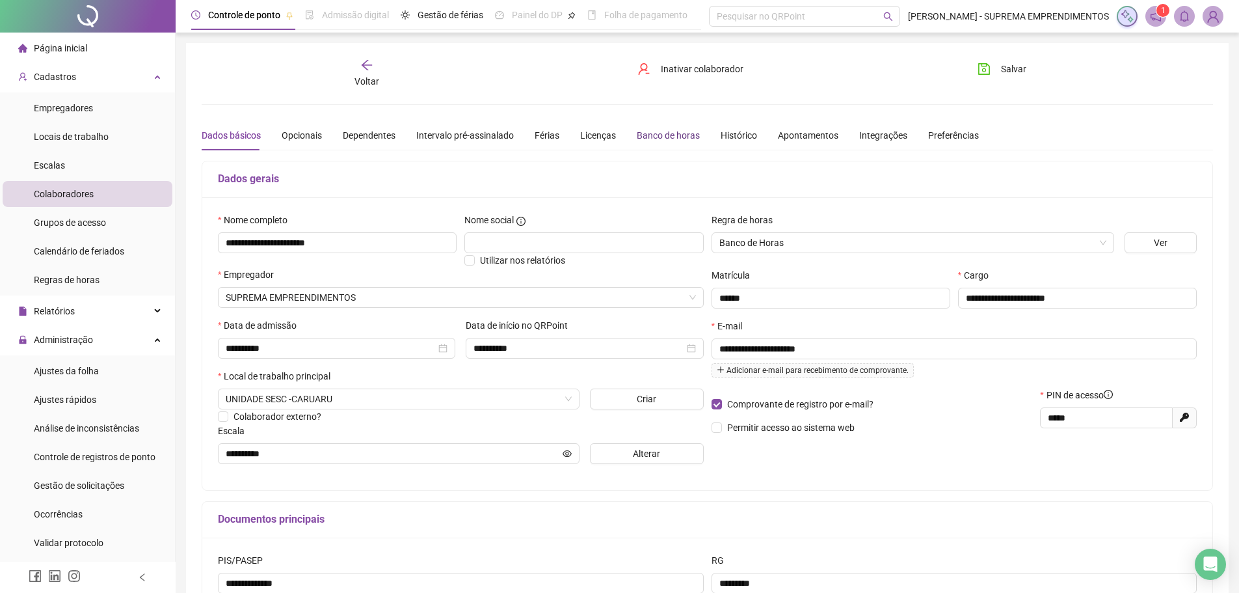
click at [676, 135] on div "Banco de horas" at bounding box center [668, 135] width 63 height 14
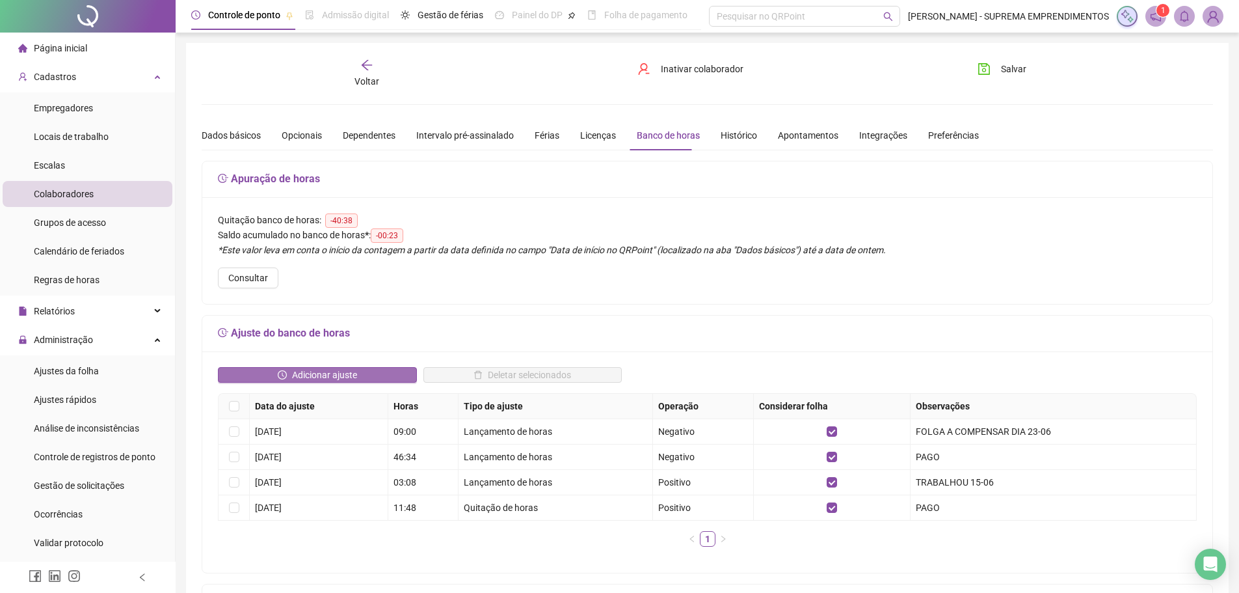
click at [317, 373] on span "Adicionar ajuste" at bounding box center [324, 374] width 65 height 14
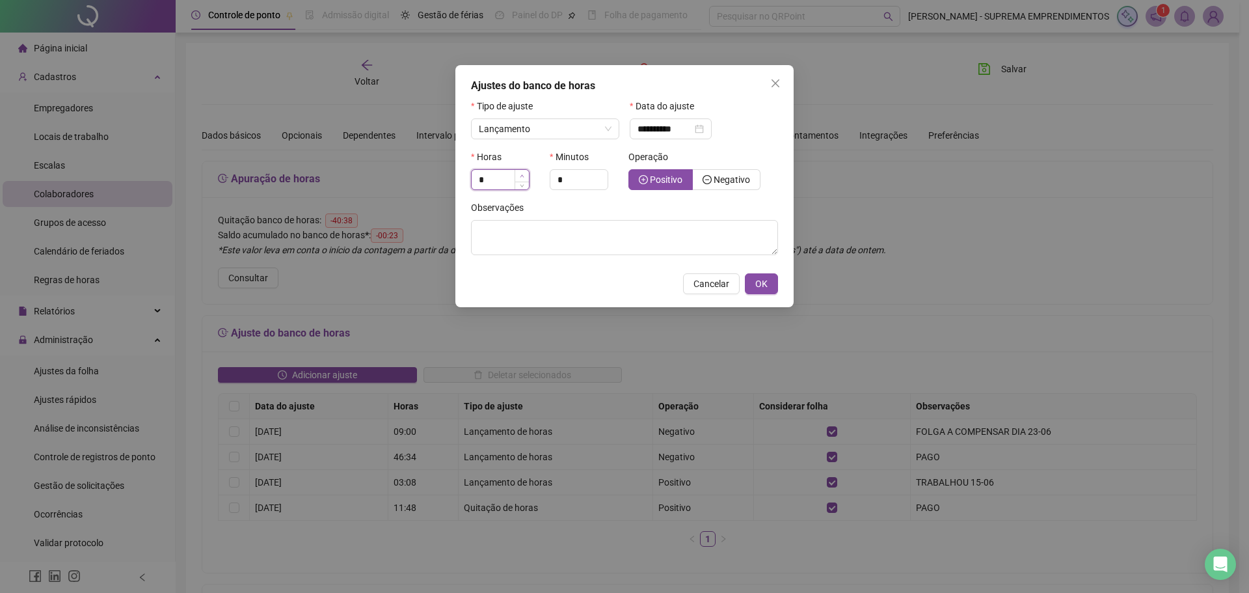
click at [526, 176] on span "Increase Value" at bounding box center [521, 176] width 14 height 12
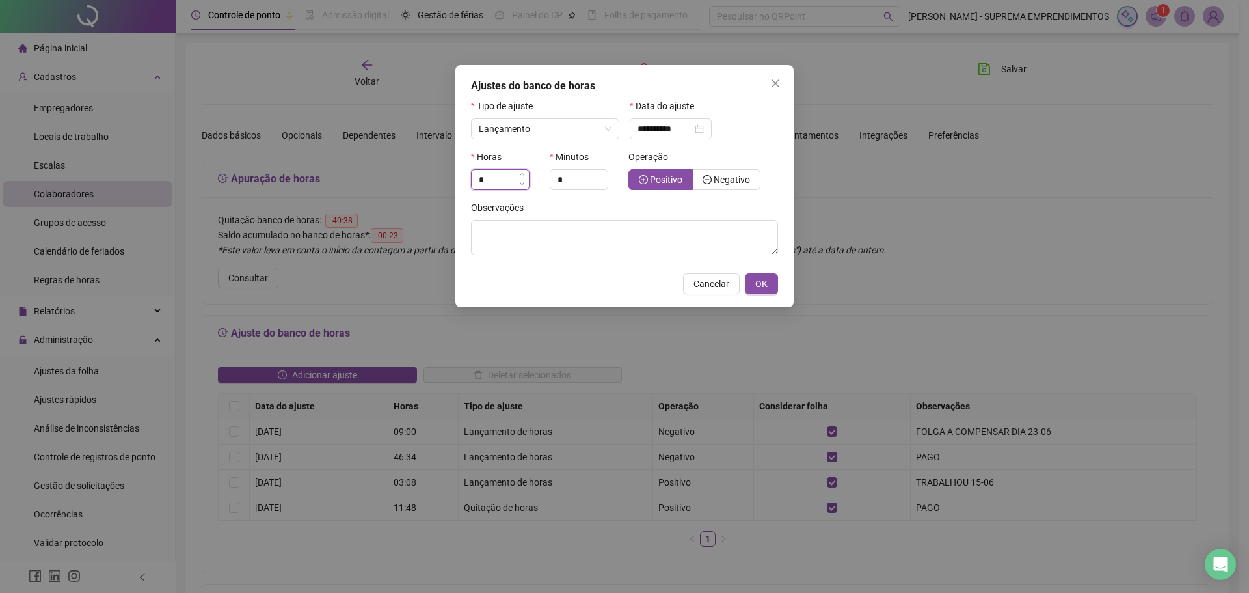
type input "*"
click at [524, 183] on span "Decrease Value" at bounding box center [521, 184] width 14 height 12
click at [583, 125] on span "Lançamento" at bounding box center [545, 129] width 133 height 20
click at [554, 180] on div "Lançamento" at bounding box center [544, 175] width 127 height 14
click at [692, 134] on input "**********" at bounding box center [664, 129] width 55 height 14
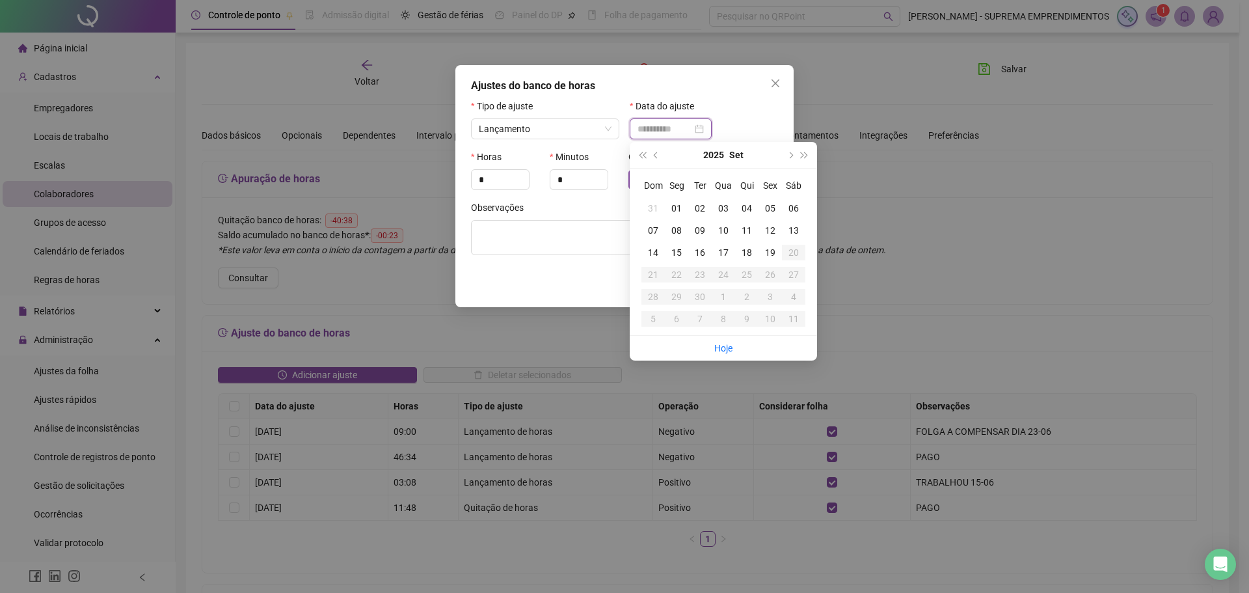
type input "**********"
click at [747, 250] on div "18" at bounding box center [746, 252] width 23 height 14
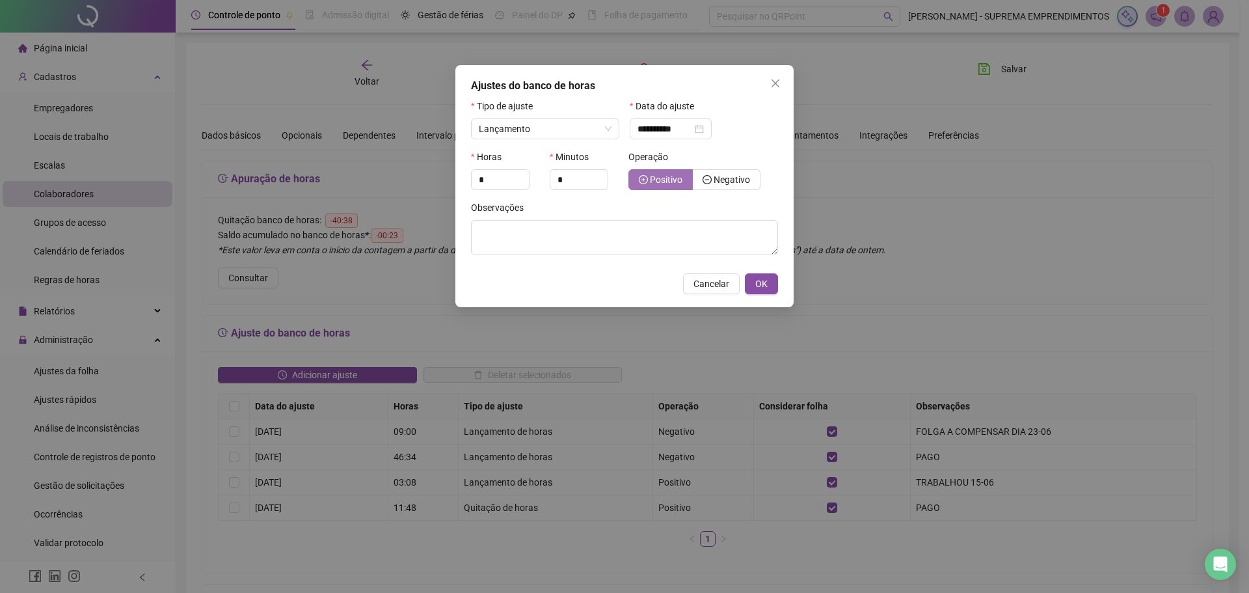
click at [664, 181] on span "Positivo" at bounding box center [666, 179] width 33 height 10
click at [597, 238] on textarea at bounding box center [624, 237] width 307 height 35
type textarea "**********"
click at [600, 174] on icon "up" at bounding box center [600, 176] width 5 height 5
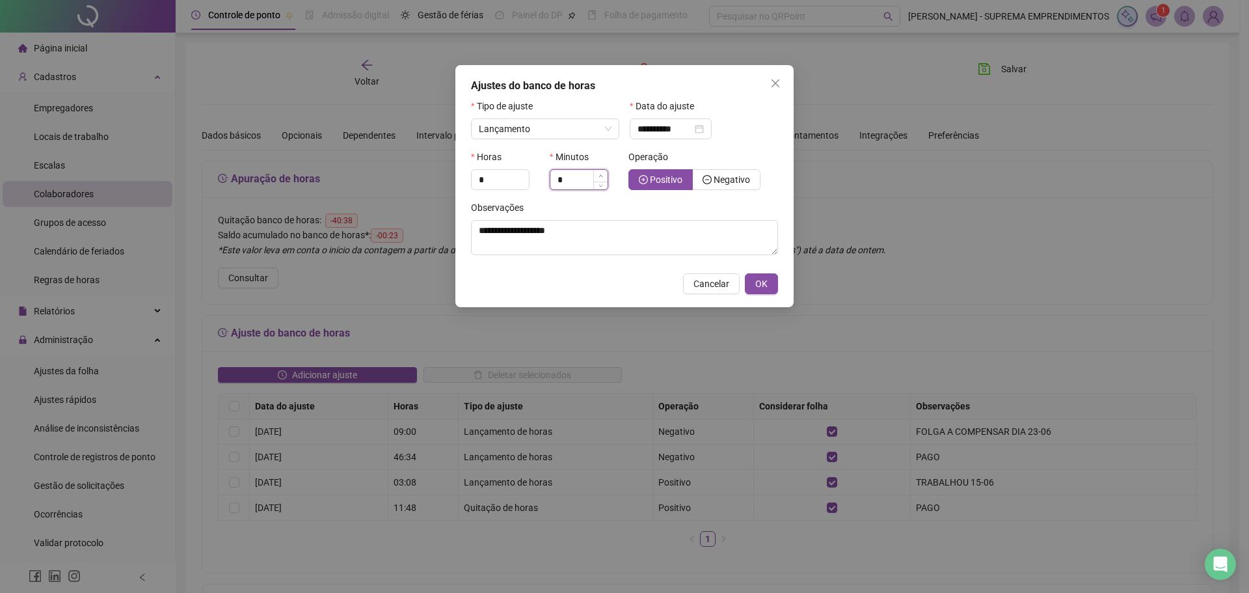
click at [600, 174] on icon "up" at bounding box center [600, 176] width 5 height 5
click at [600, 185] on icon "down" at bounding box center [600, 183] width 5 height 5
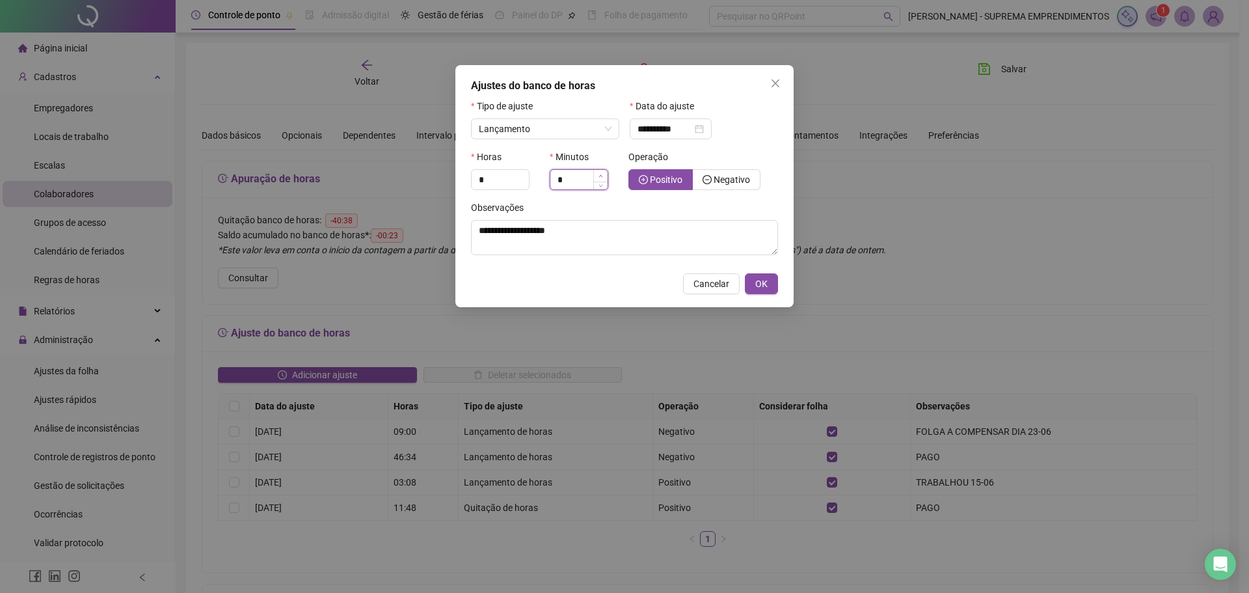
click at [600, 174] on icon "up" at bounding box center [600, 176] width 5 height 5
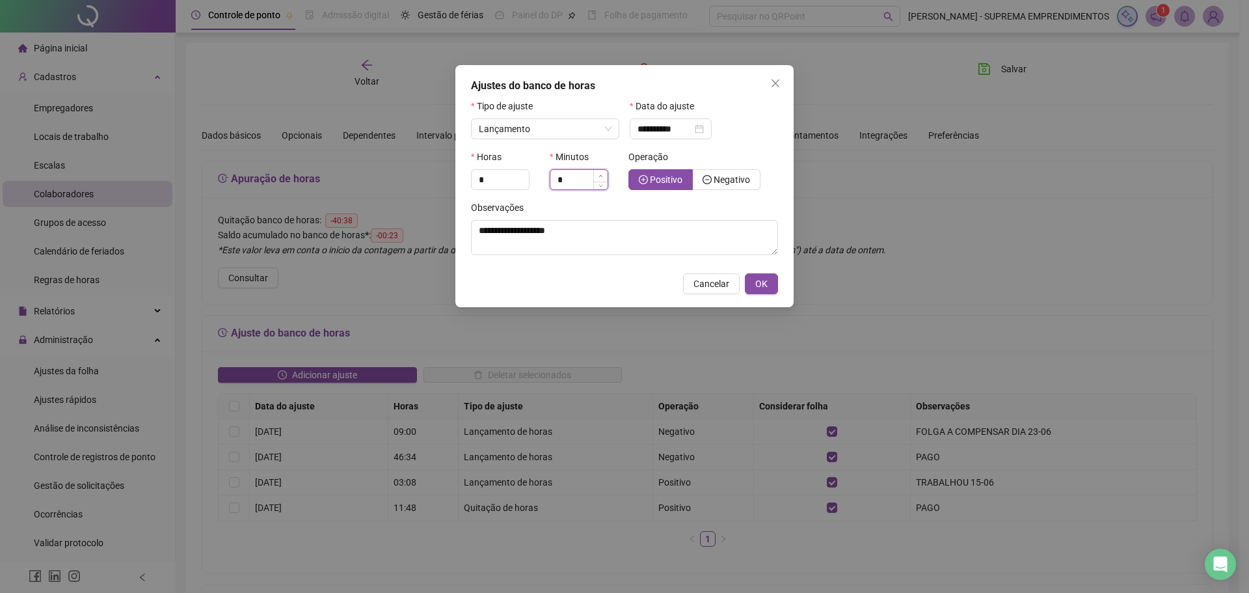
click at [600, 174] on icon "up" at bounding box center [600, 176] width 5 height 5
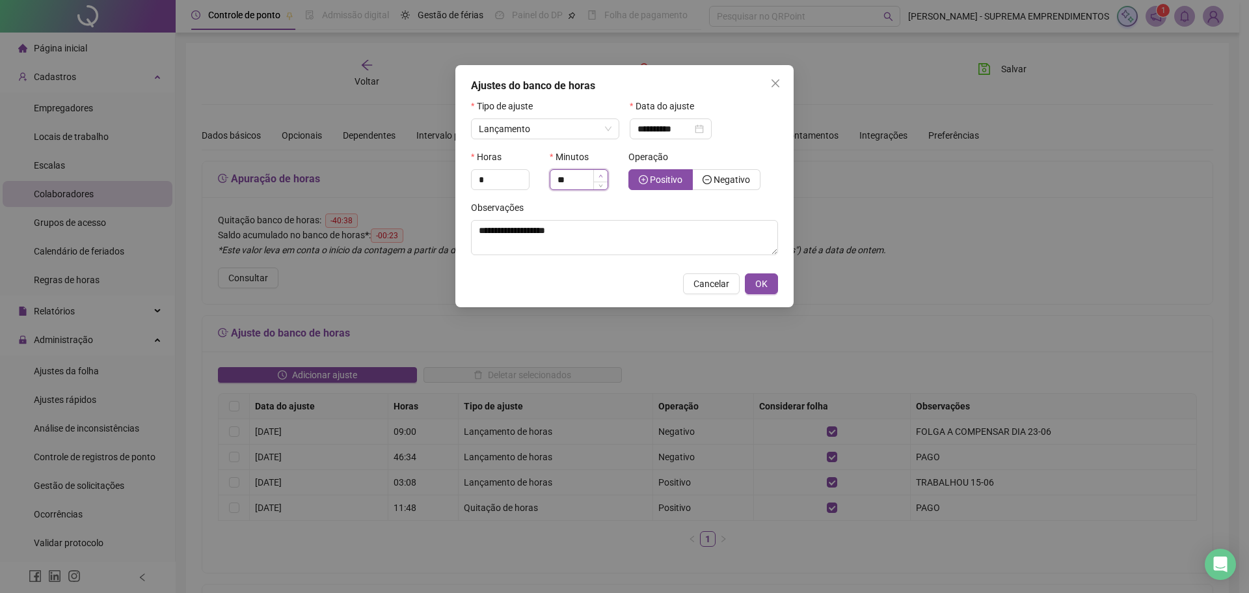
click at [600, 174] on icon "up" at bounding box center [600, 176] width 5 height 5
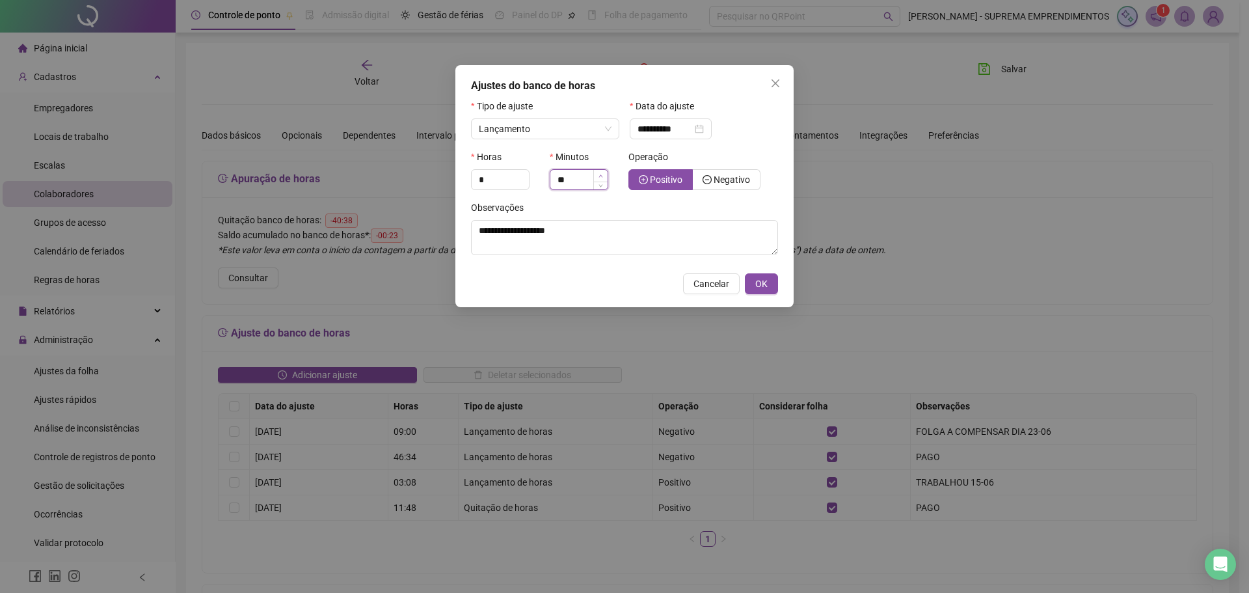
click at [600, 174] on icon "up" at bounding box center [600, 176] width 5 height 5
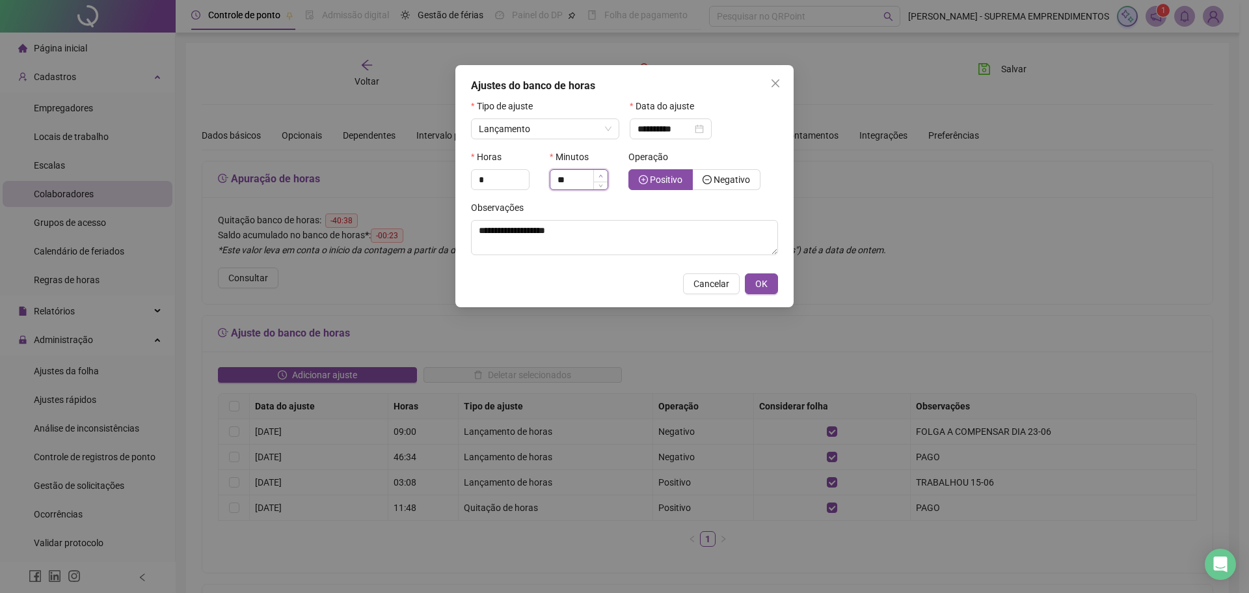
type input "**"
click at [677, 181] on span "Positivo" at bounding box center [666, 179] width 33 height 10
click at [769, 287] on button "OK" at bounding box center [761, 283] width 33 height 21
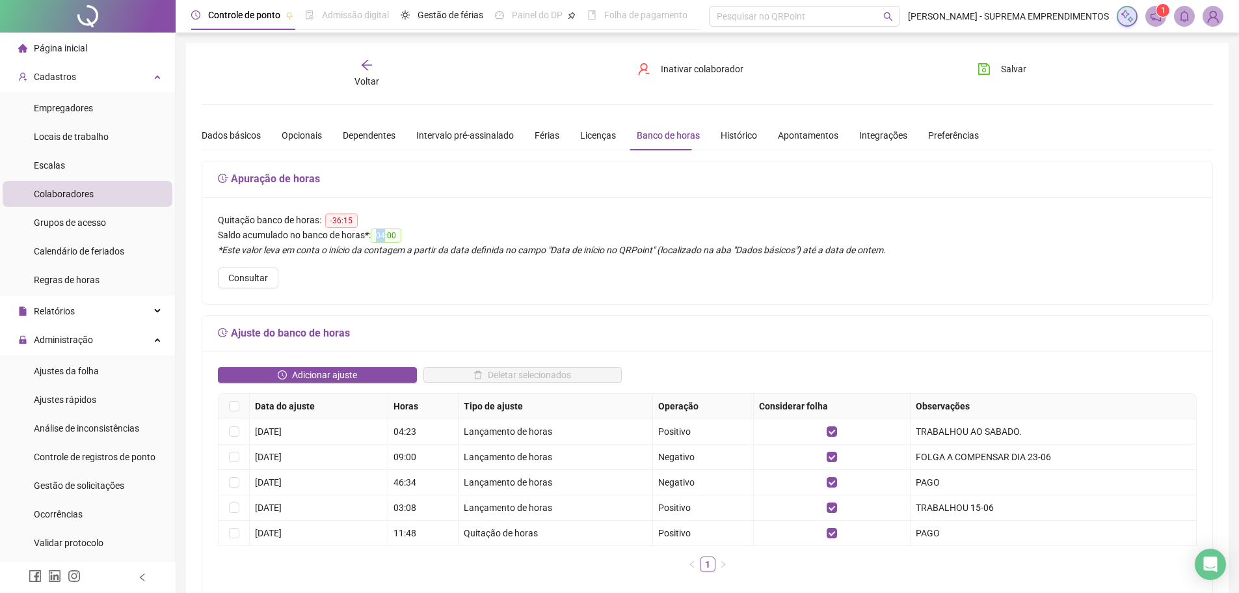
drag, startPoint x: 379, startPoint y: 234, endPoint x: 389, endPoint y: 235, distance: 9.8
click at [389, 235] on span "04:00" at bounding box center [386, 235] width 31 height 14
click at [406, 238] on div "Saldo acumulado no banco de horas * : 04:00" at bounding box center [707, 235] width 979 height 15
drag, startPoint x: 384, startPoint y: 236, endPoint x: 387, endPoint y: 250, distance: 13.9
click at [394, 239] on span "04:00" at bounding box center [386, 235] width 31 height 14
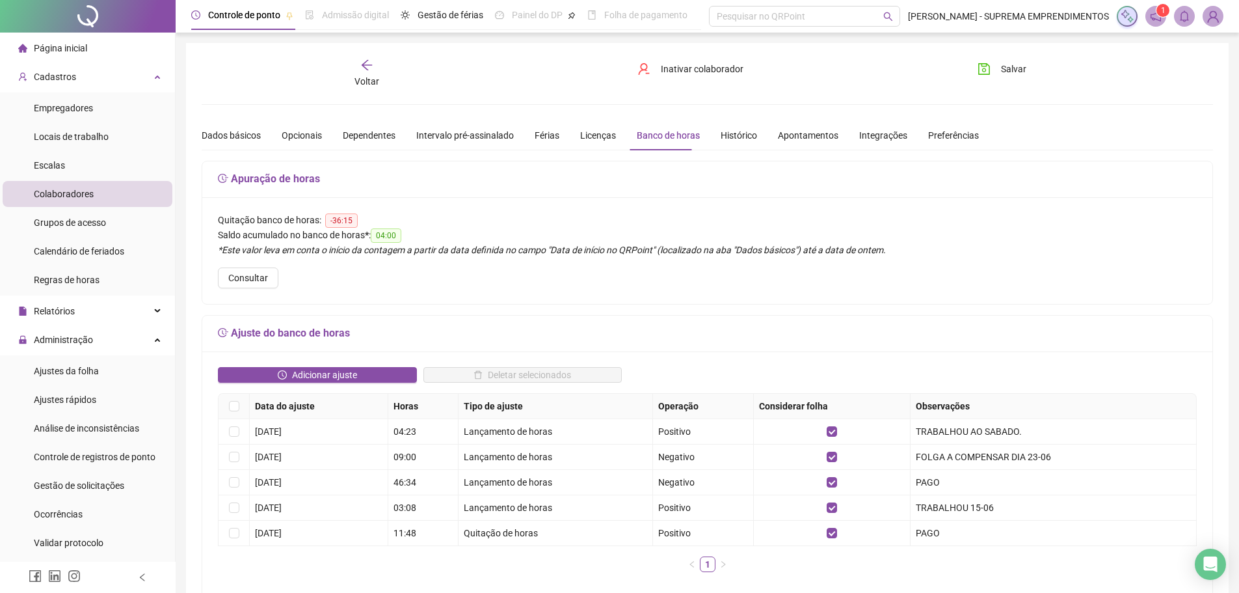
click at [388, 282] on div "Quitação banco de horas: -36:15 Saldo acumulado no banco de horas * : 04:00 *Es…" at bounding box center [707, 250] width 1010 height 107
